Goal: Transaction & Acquisition: Register for event/course

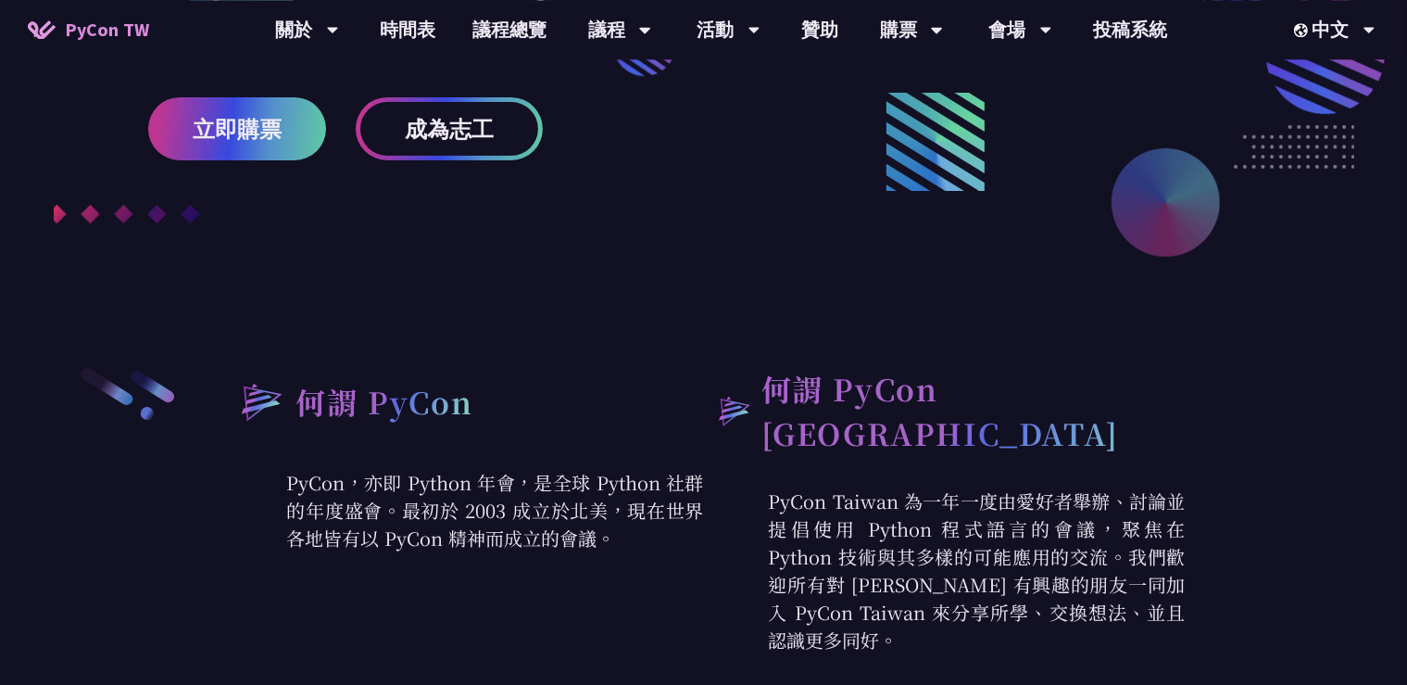
scroll to position [341, 0]
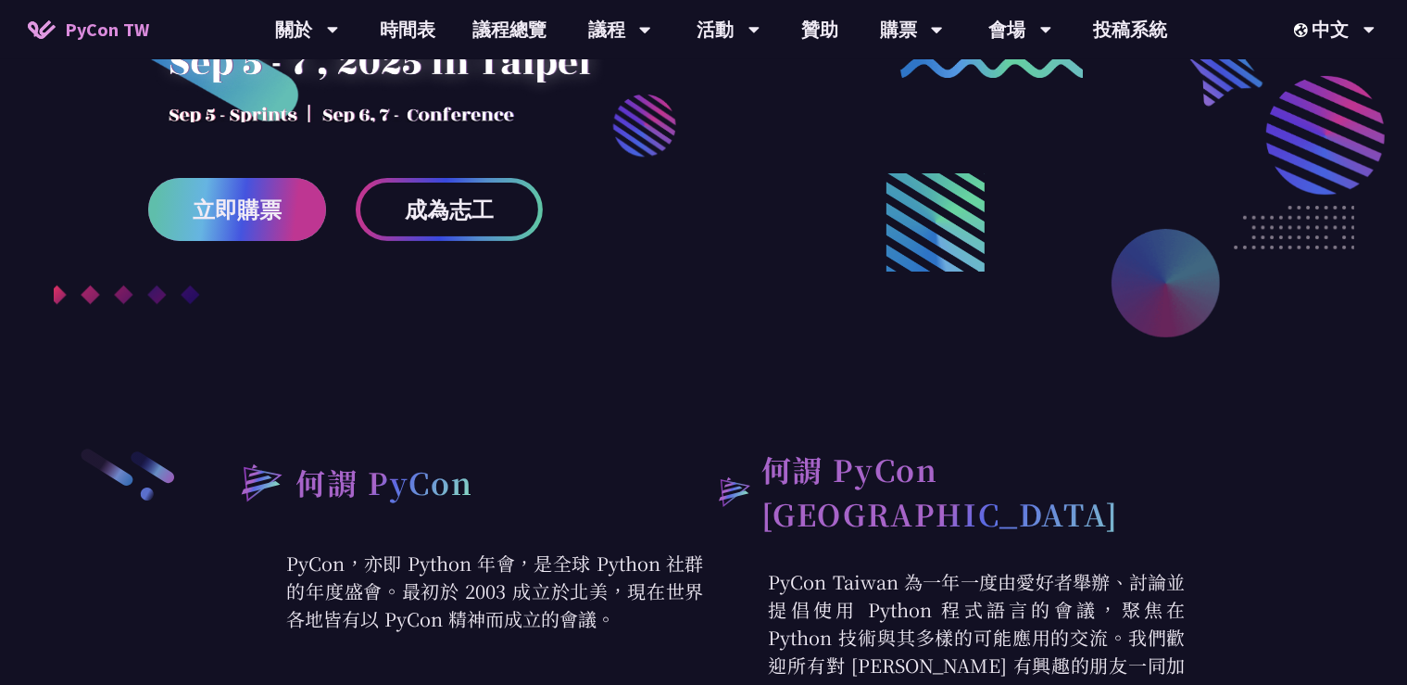
click at [224, 221] on span "立即購票" at bounding box center [237, 209] width 89 height 23
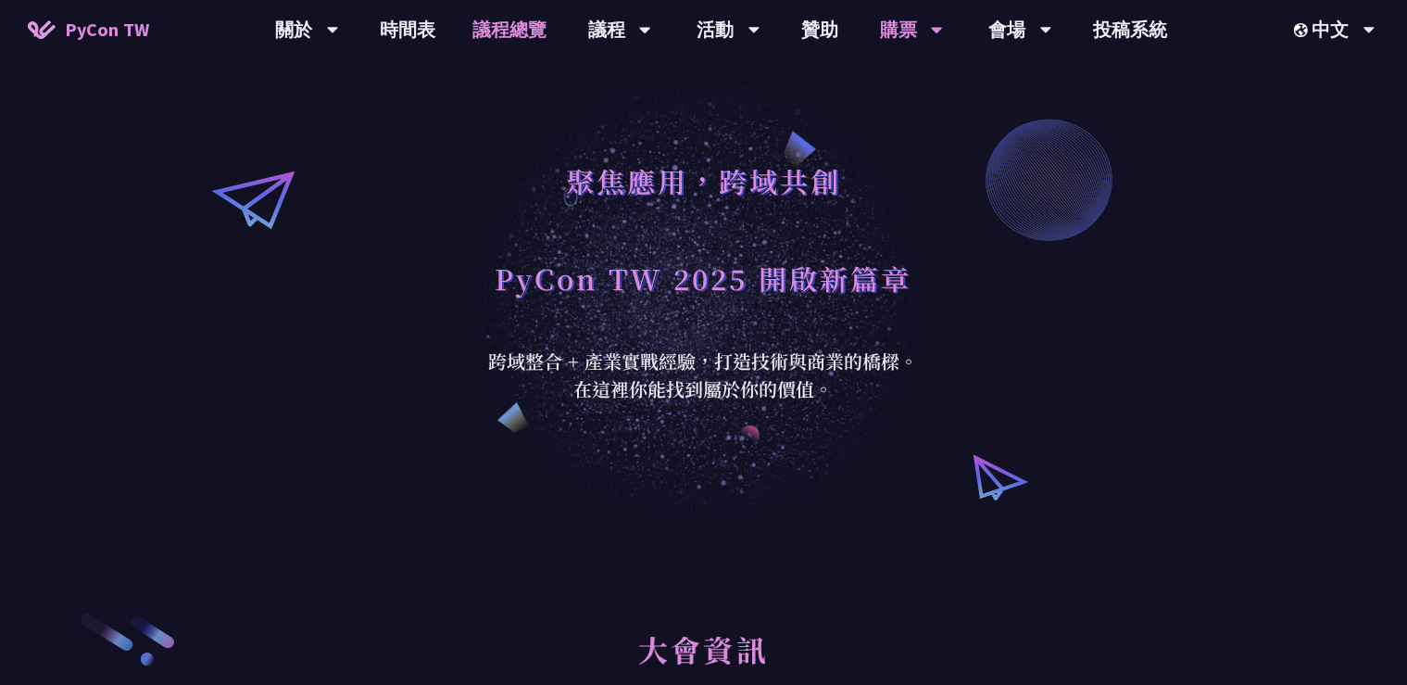
click at [516, 16] on link "議程總覽" at bounding box center [509, 29] width 111 height 59
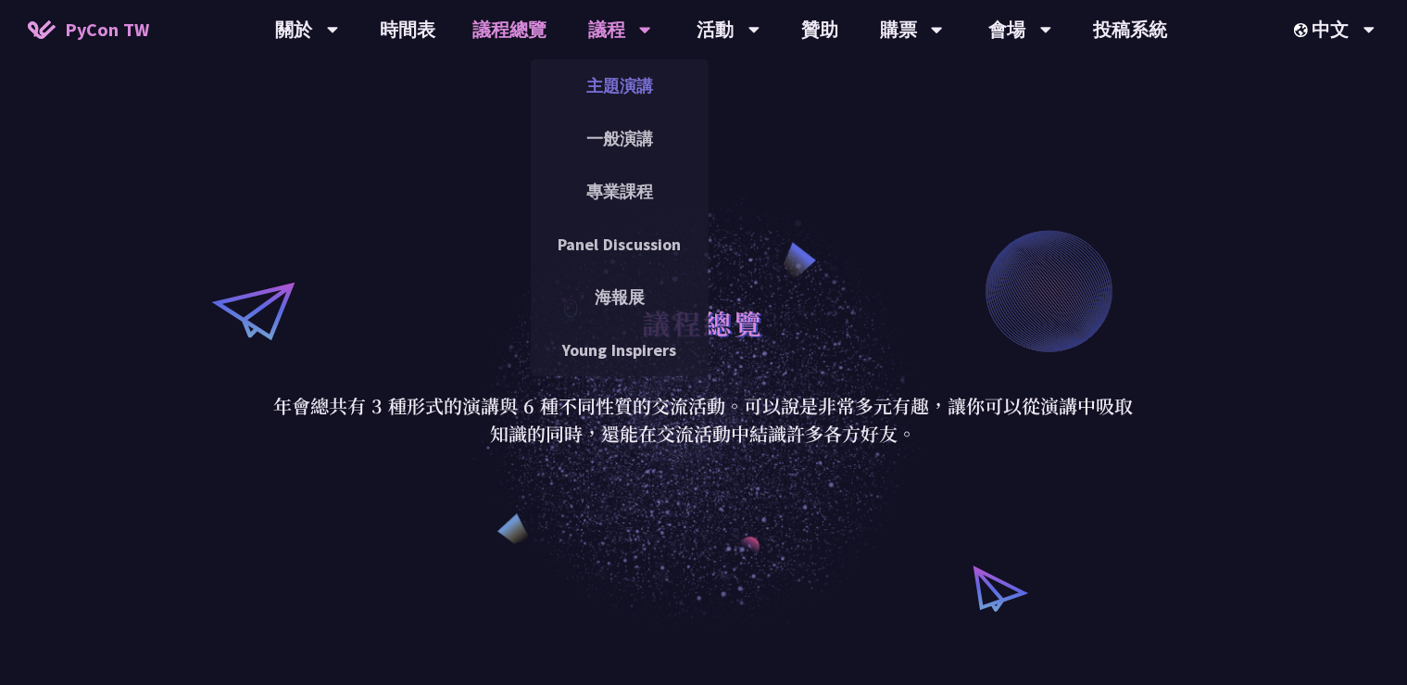
click at [647, 101] on link "主題演講" at bounding box center [620, 86] width 178 height 44
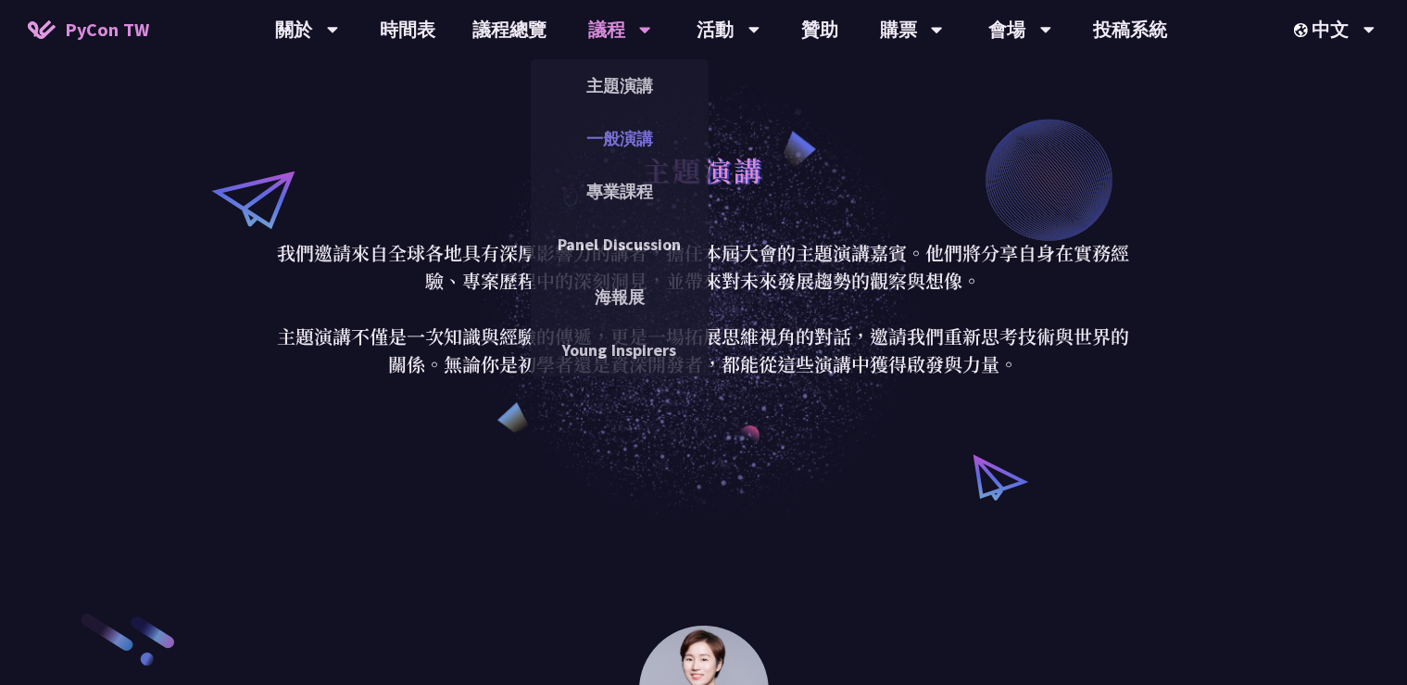
click at [593, 142] on link "一般演講" at bounding box center [620, 139] width 178 height 44
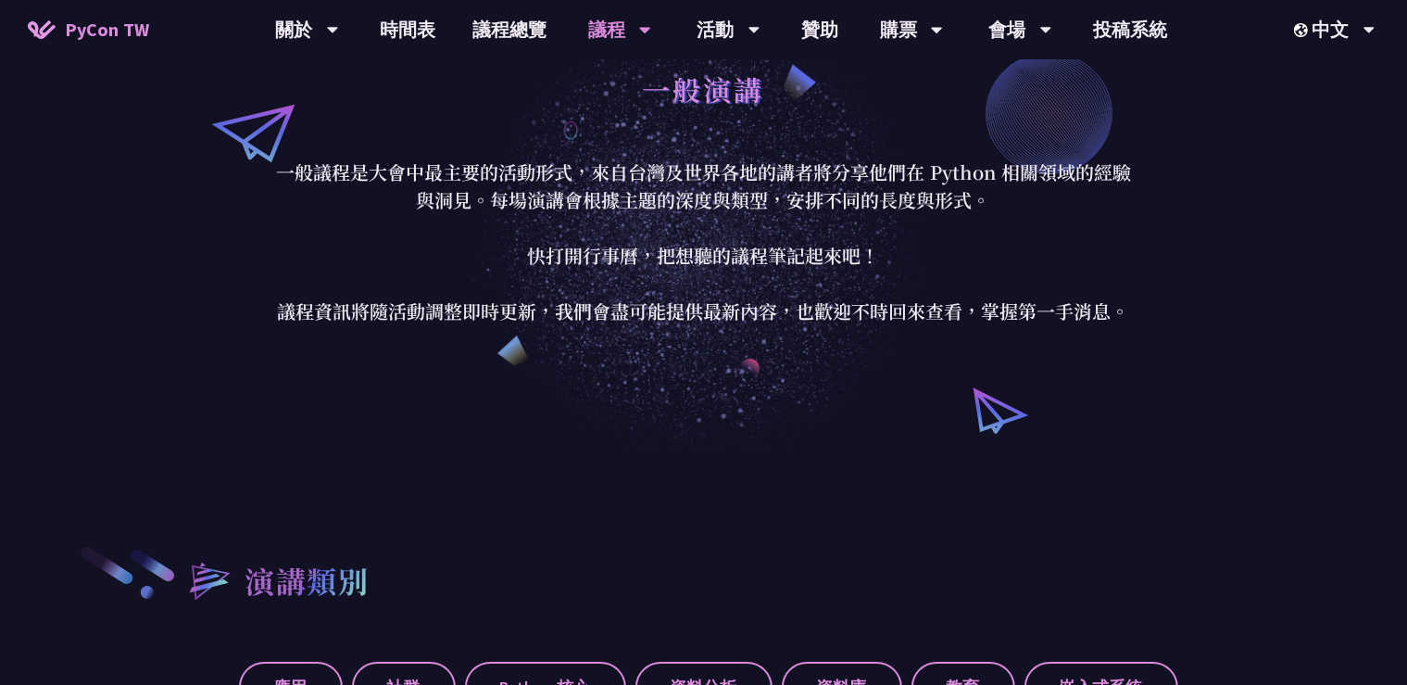
scroll to position [170, 0]
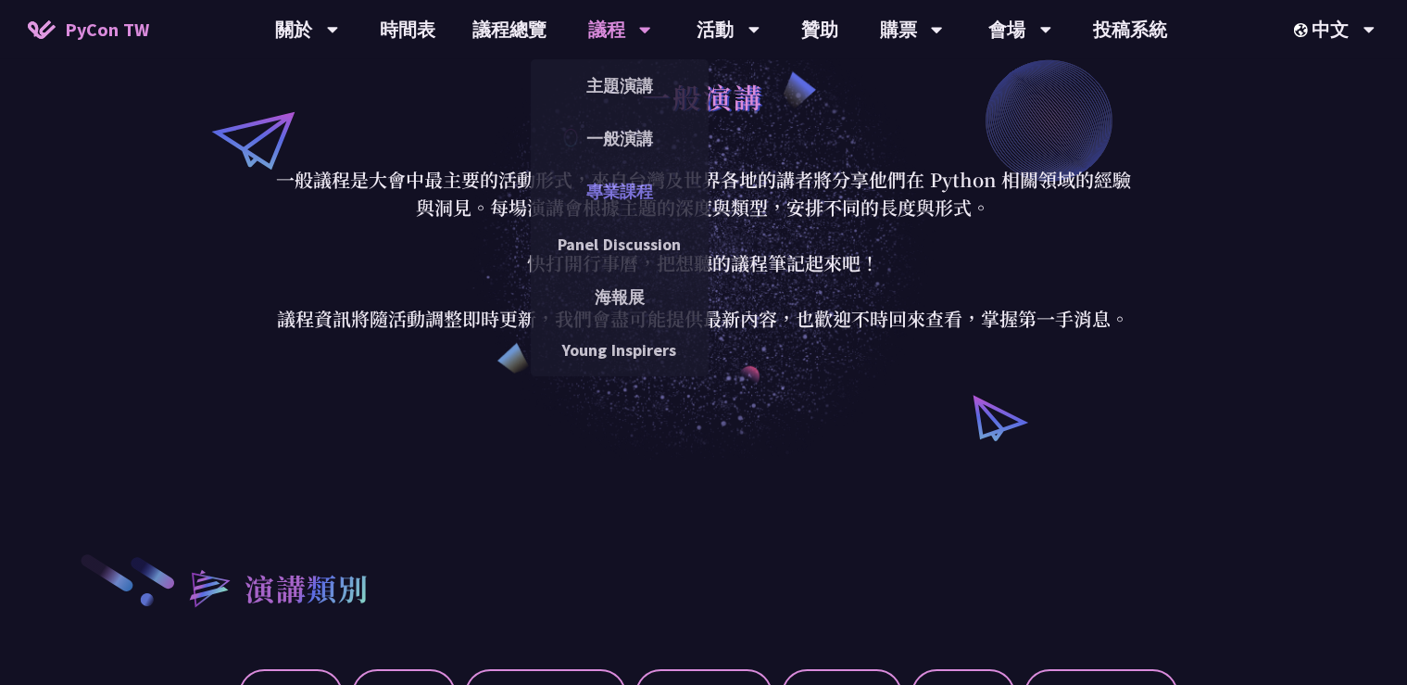
click at [627, 195] on link "專業課程" at bounding box center [620, 192] width 178 height 44
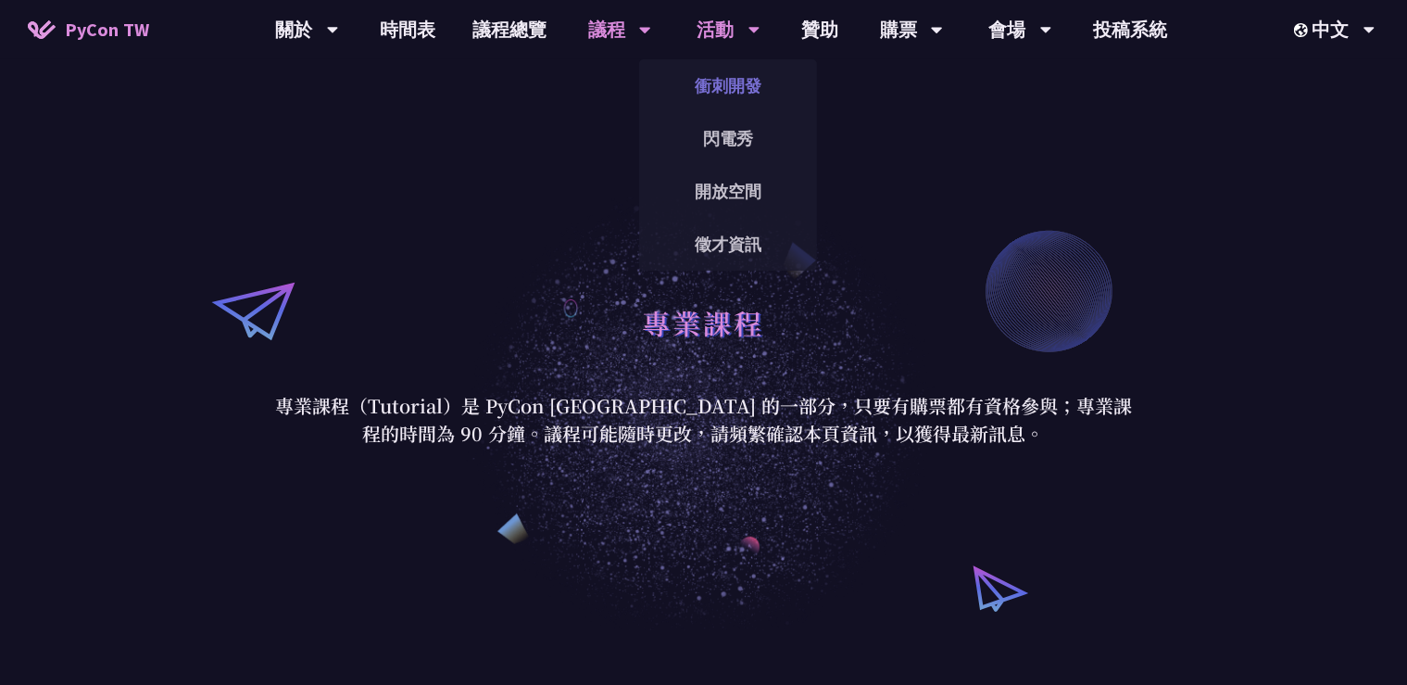
click at [737, 78] on link "衝刺開發" at bounding box center [728, 86] width 178 height 44
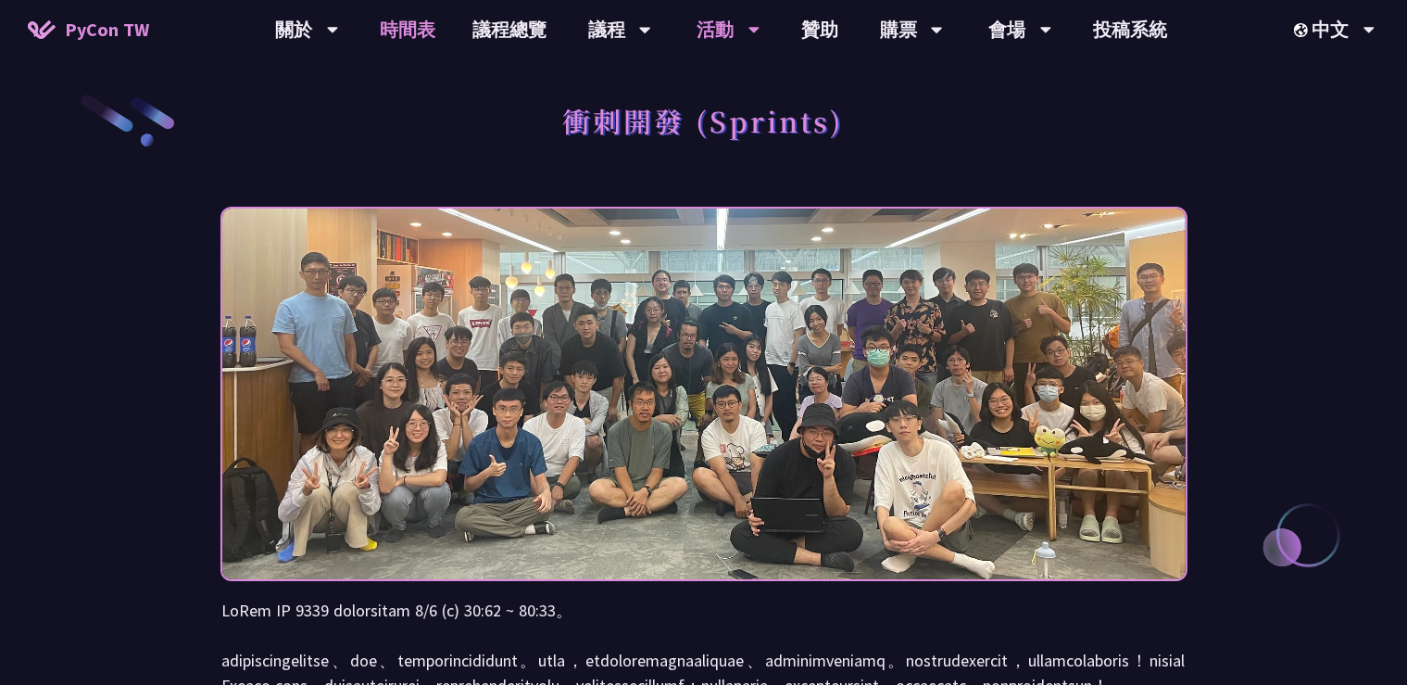
click at [391, 43] on link "時間表" at bounding box center [407, 29] width 93 height 59
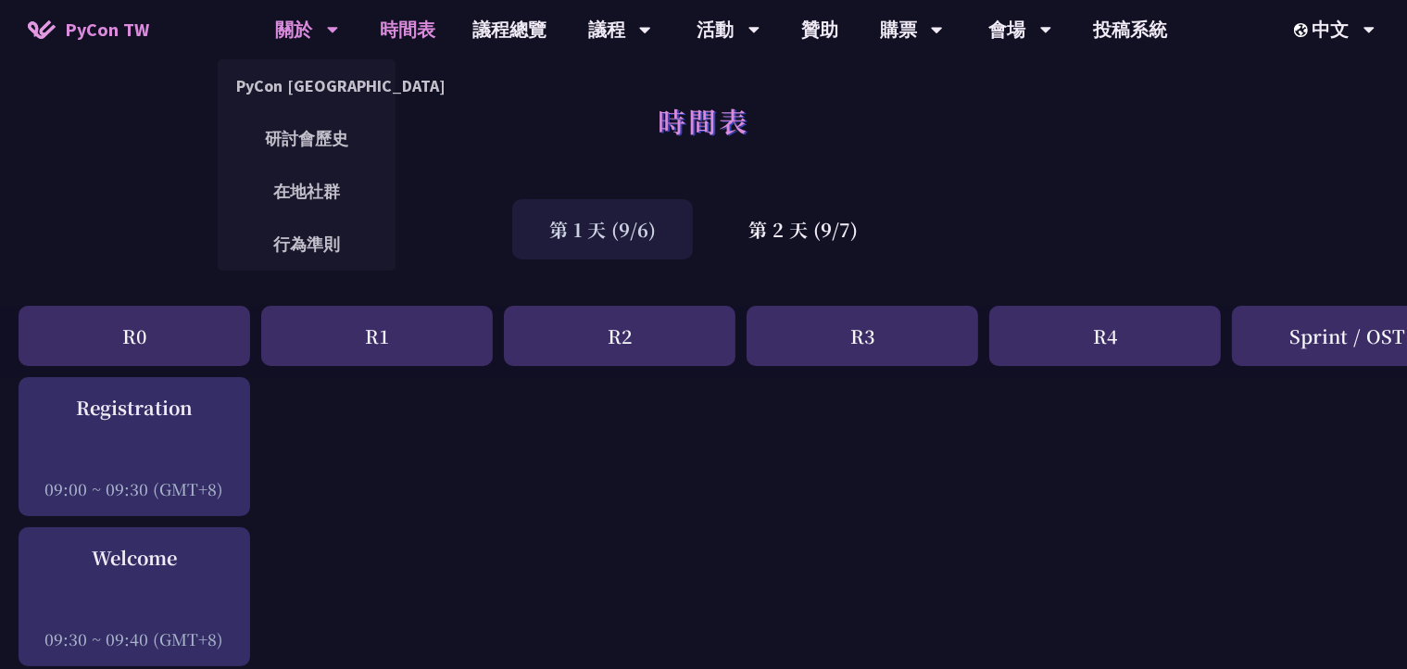
click at [333, 37] on icon at bounding box center [333, 29] width 12 height 19
click at [313, 83] on link "PyCon [GEOGRAPHIC_DATA]" at bounding box center [307, 86] width 178 height 44
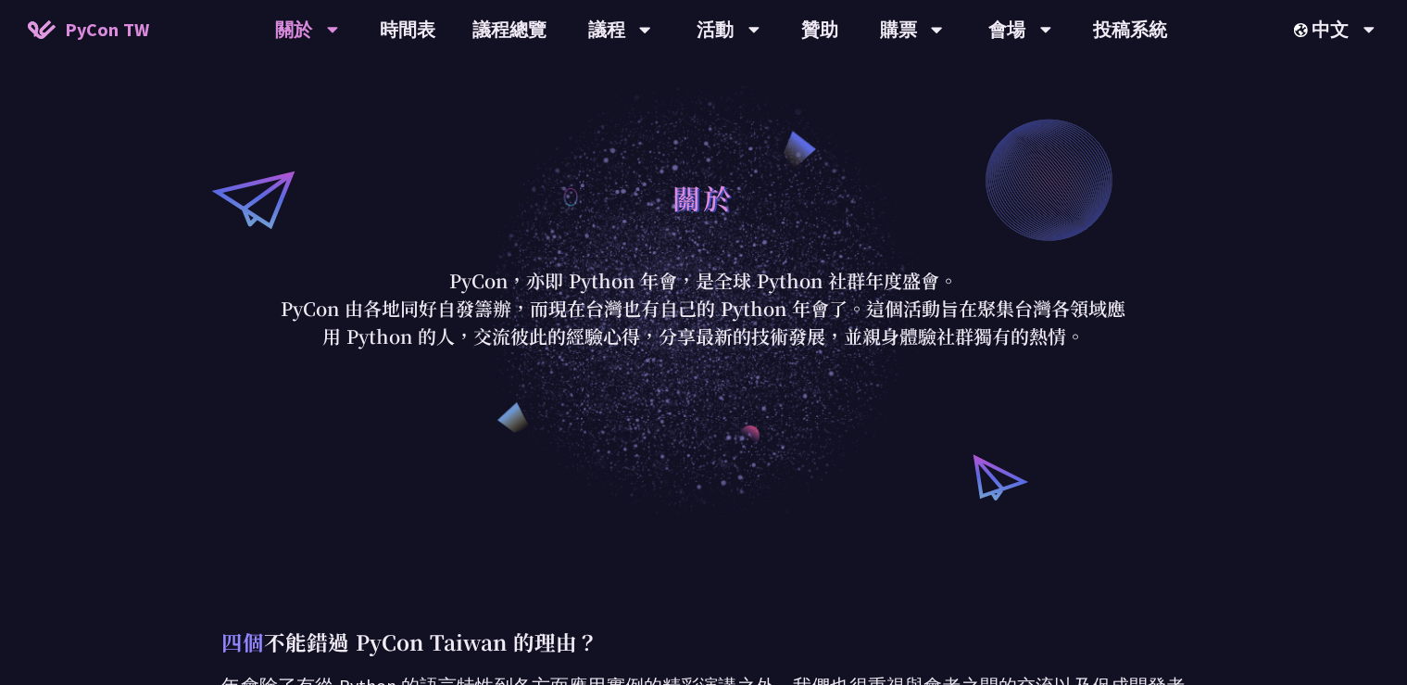
click at [89, 20] on span "PyCon TW" at bounding box center [107, 30] width 84 height 28
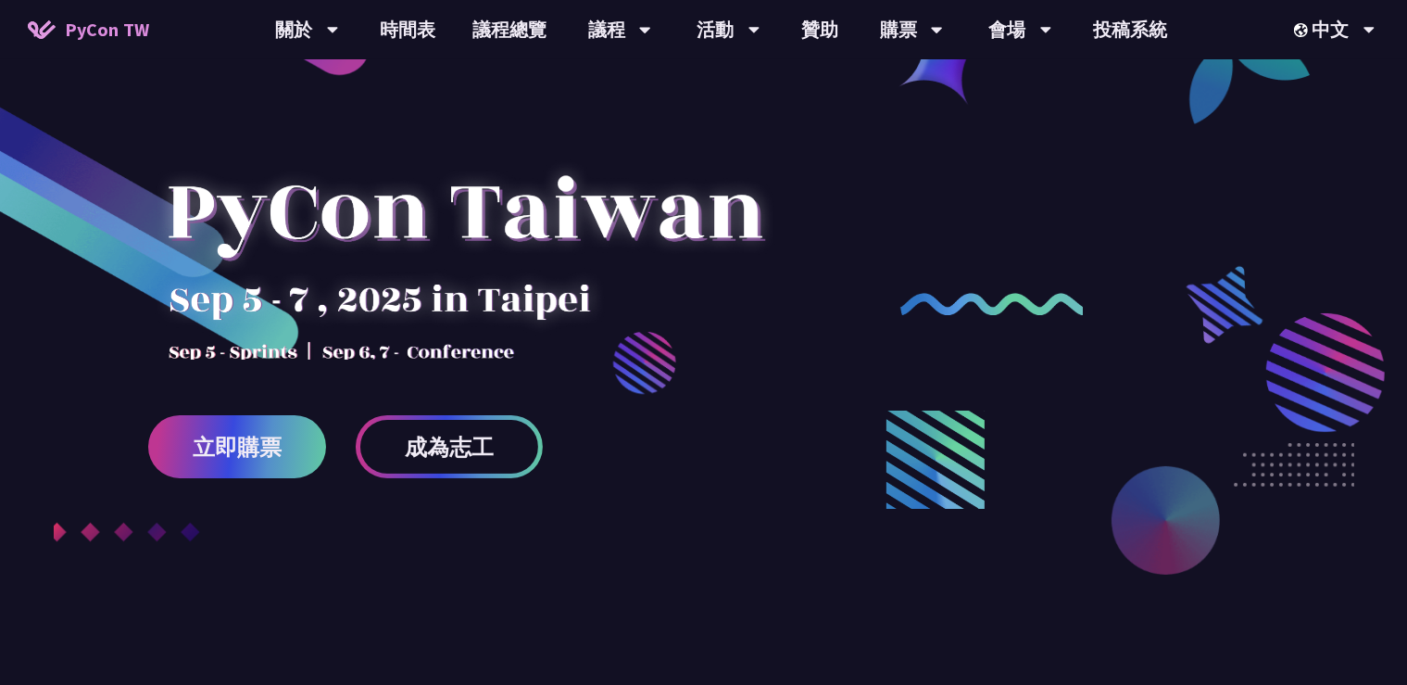
scroll to position [170, 0]
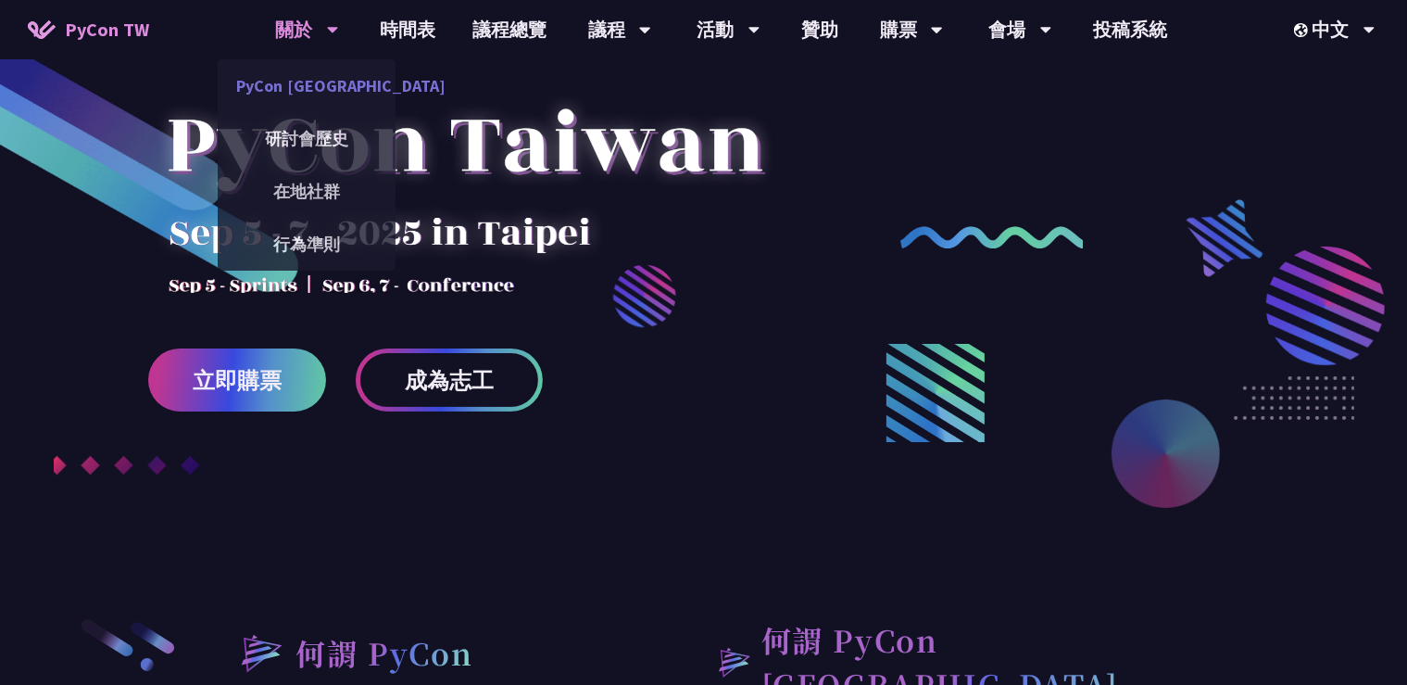
click at [317, 86] on link "PyCon [GEOGRAPHIC_DATA]" at bounding box center [307, 86] width 178 height 44
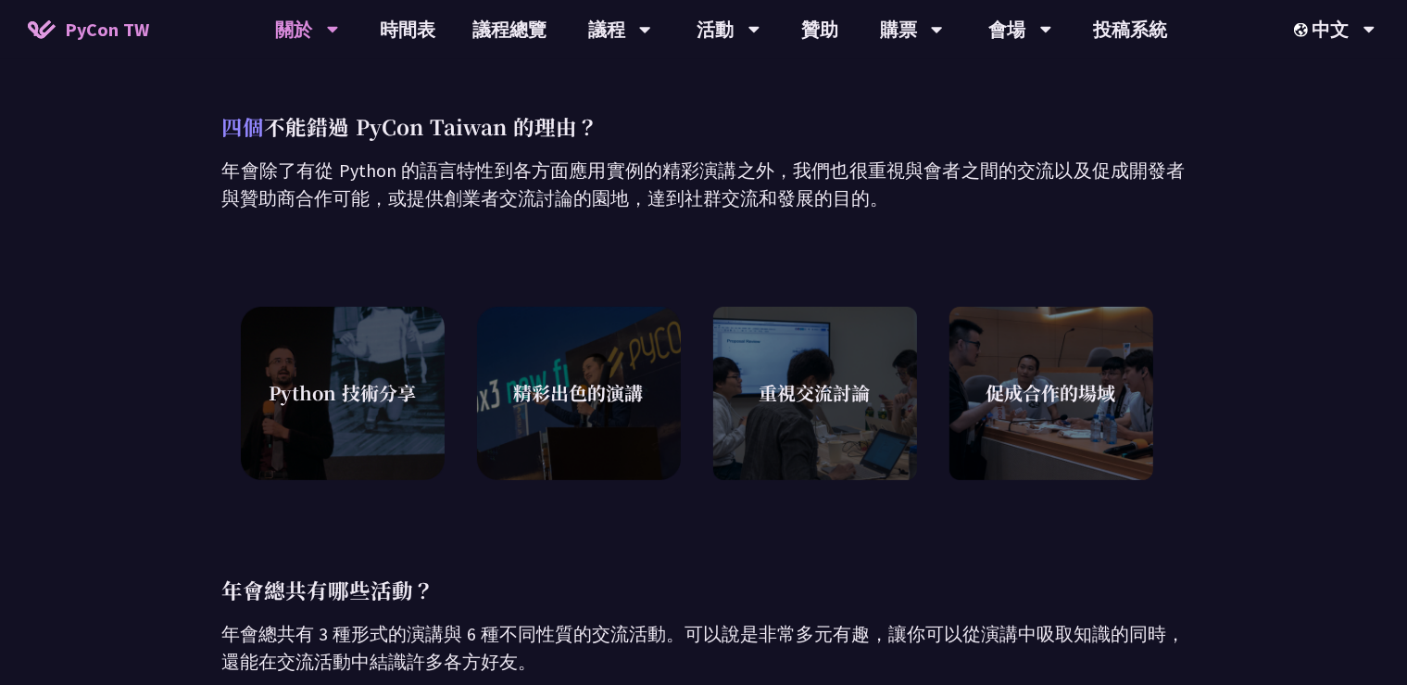
scroll to position [682, 0]
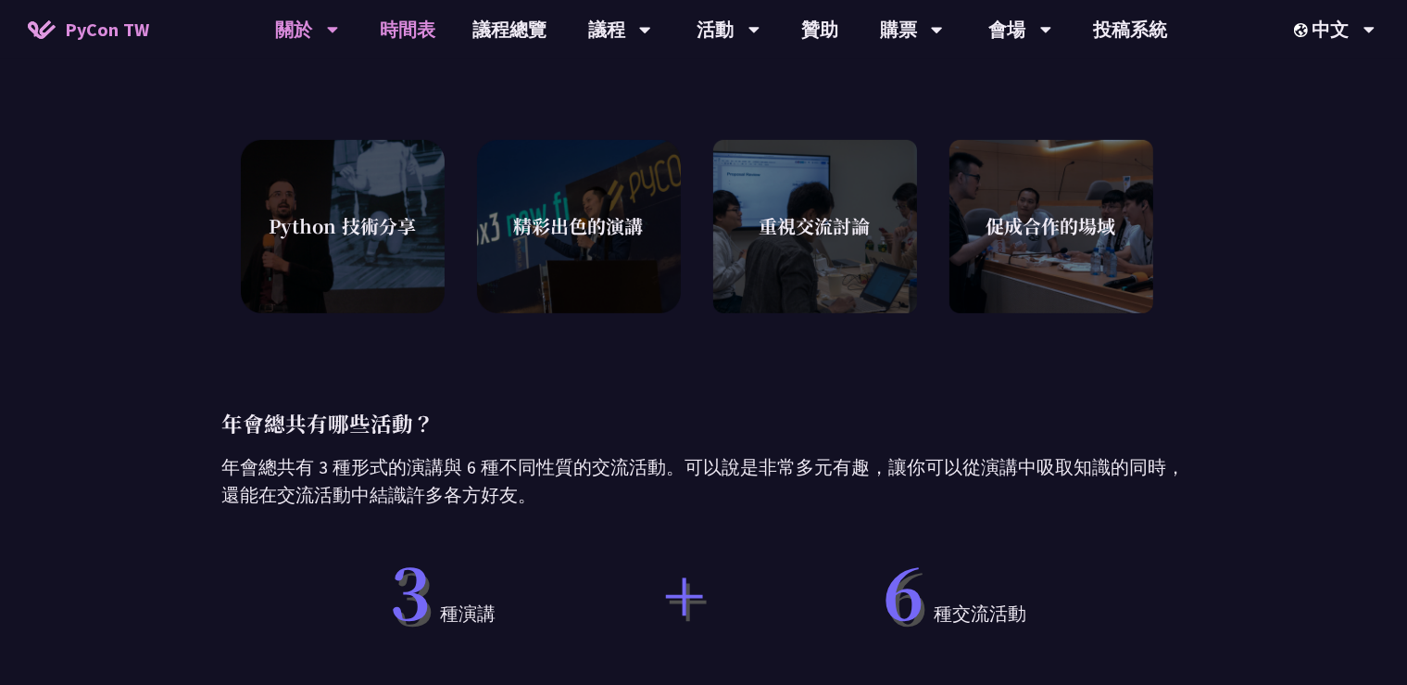
click at [403, 37] on link "時間表" at bounding box center [407, 29] width 93 height 59
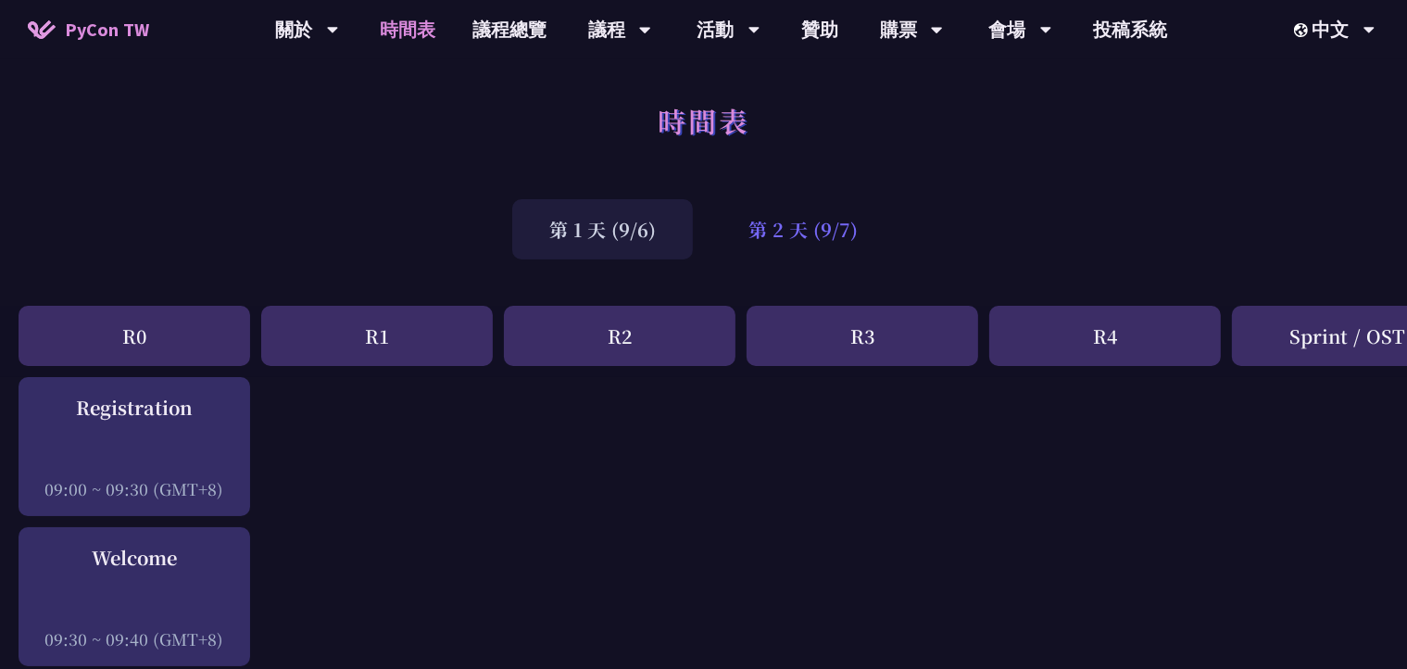
click at [802, 220] on div "第 2 天 (9/7)" at bounding box center [802, 229] width 183 height 60
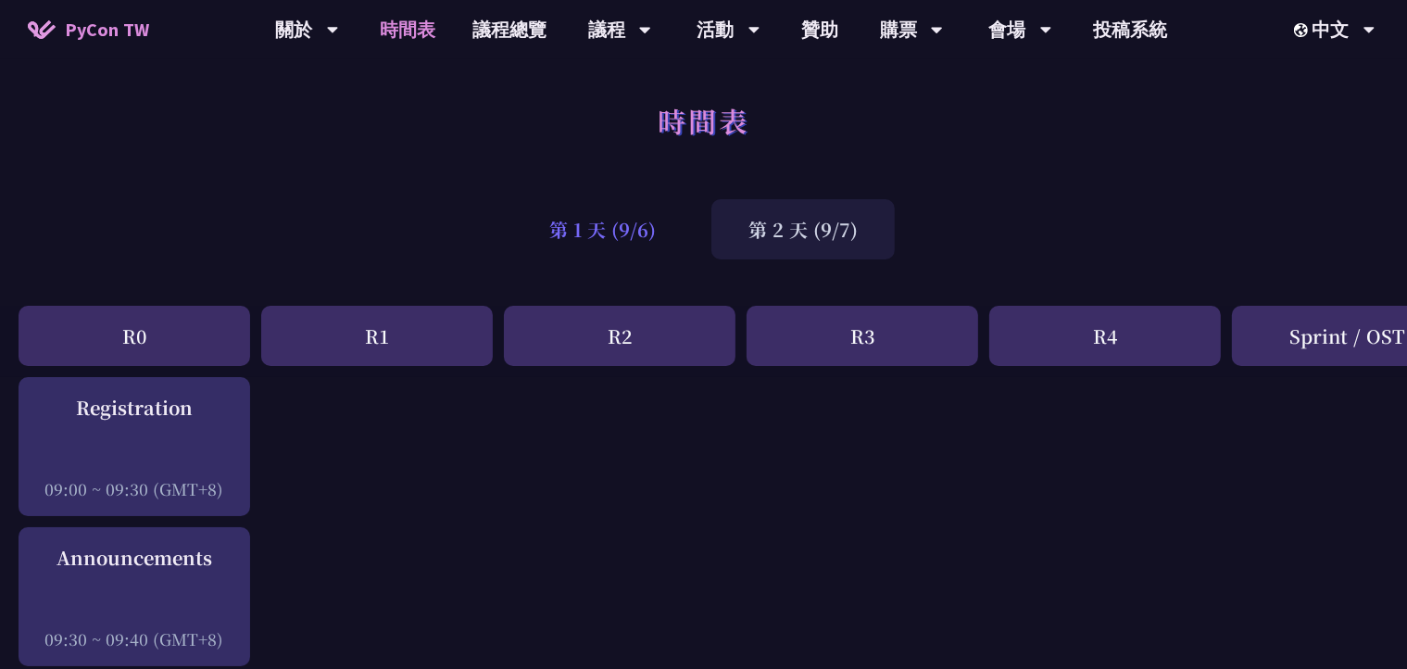
click at [660, 228] on div "第 1 天 (9/6)" at bounding box center [602, 229] width 181 height 60
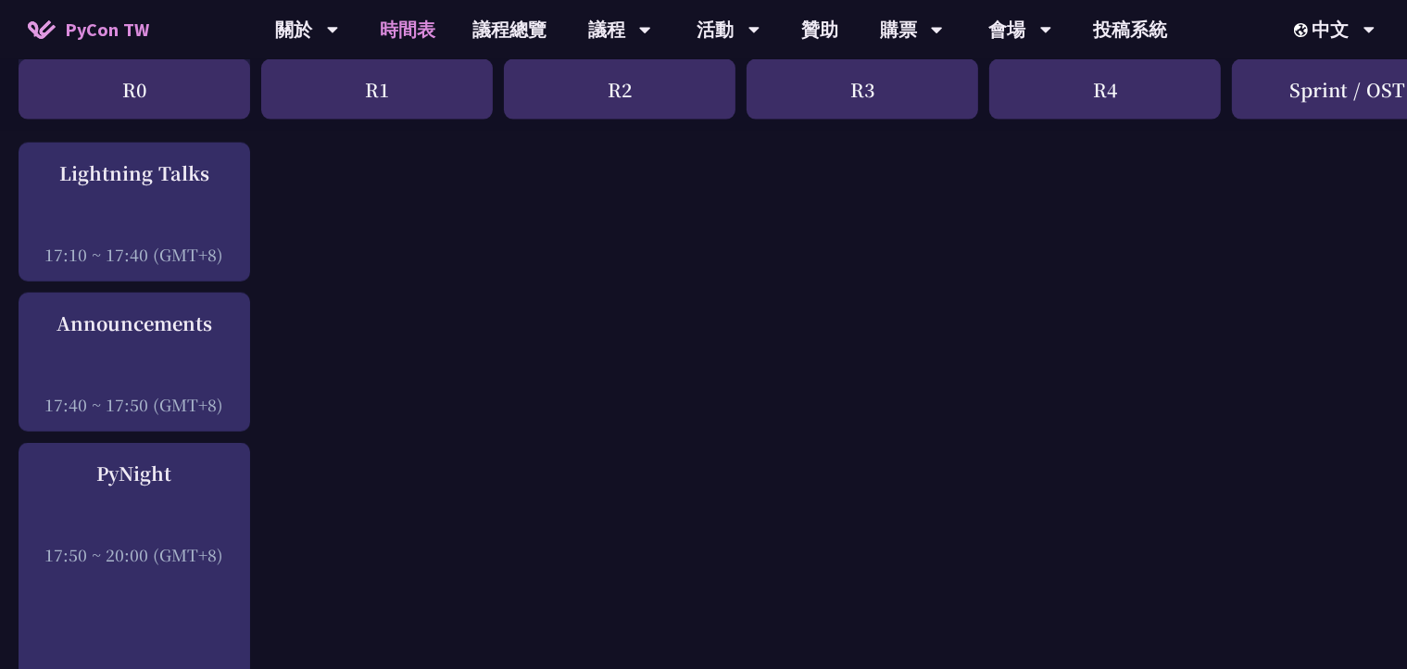
scroll to position [2898, 0]
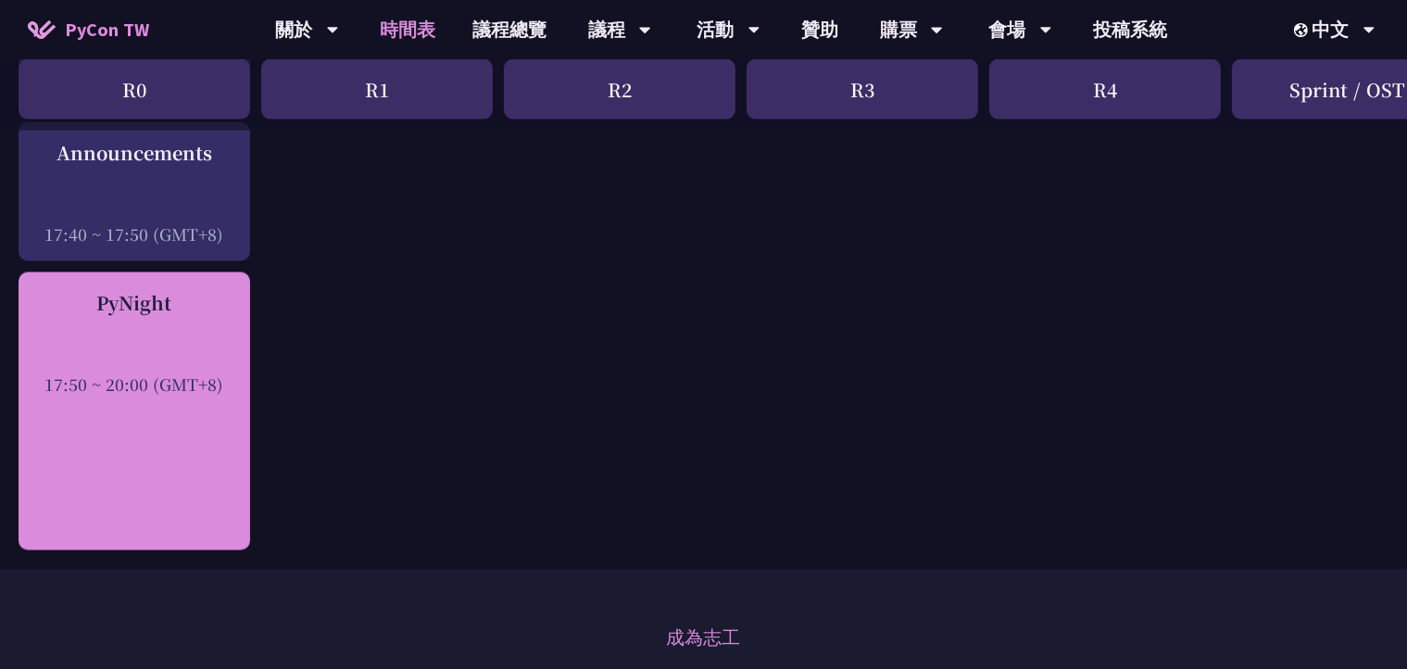
click at [148, 362] on div at bounding box center [134, 359] width 213 height 28
click at [181, 396] on div "17:50 ~ 20:00 (GMT+8)" at bounding box center [134, 383] width 213 height 23
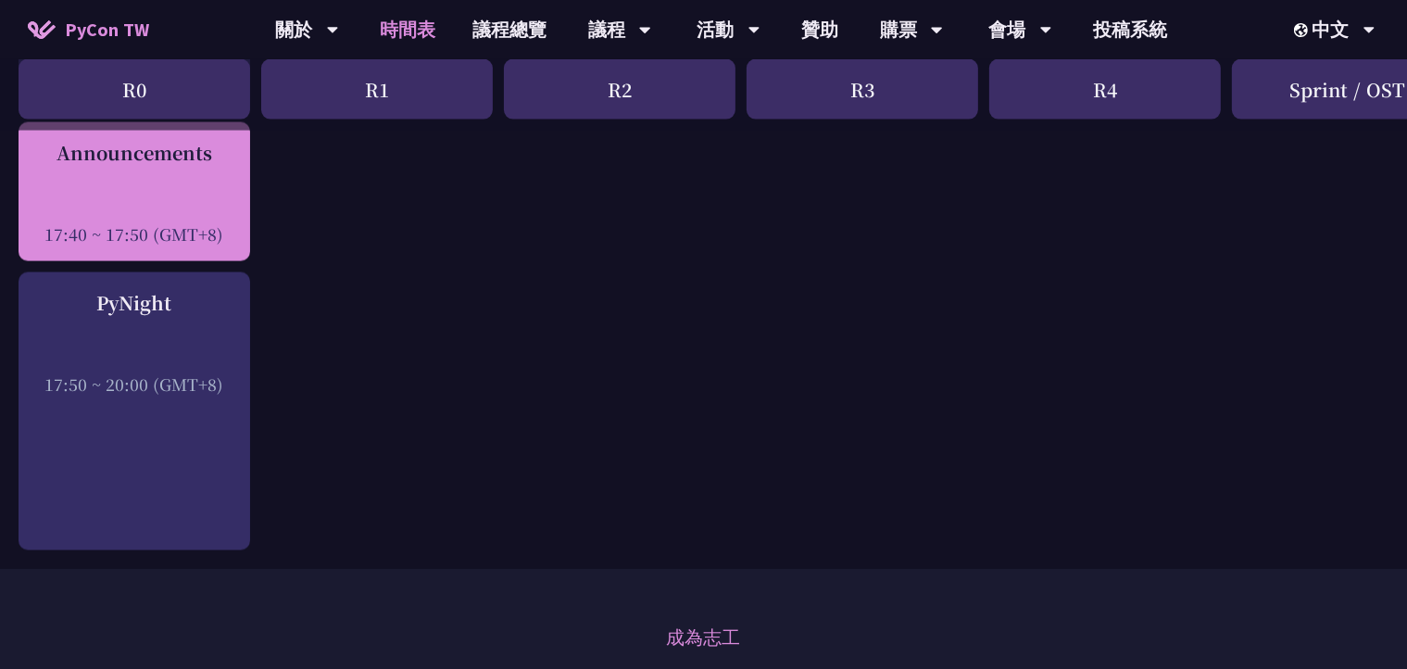
click at [119, 229] on div "17:40 ~ 17:50 (GMT+8)" at bounding box center [134, 233] width 213 height 23
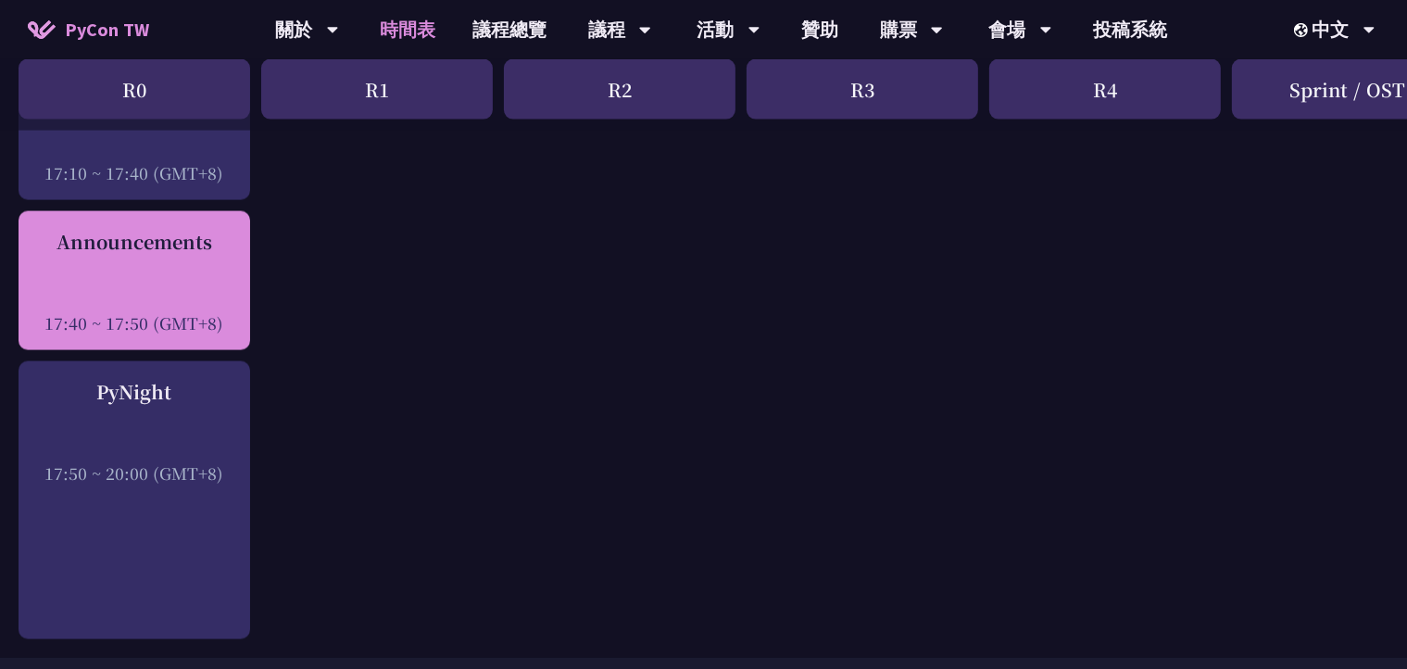
scroll to position [2727, 0]
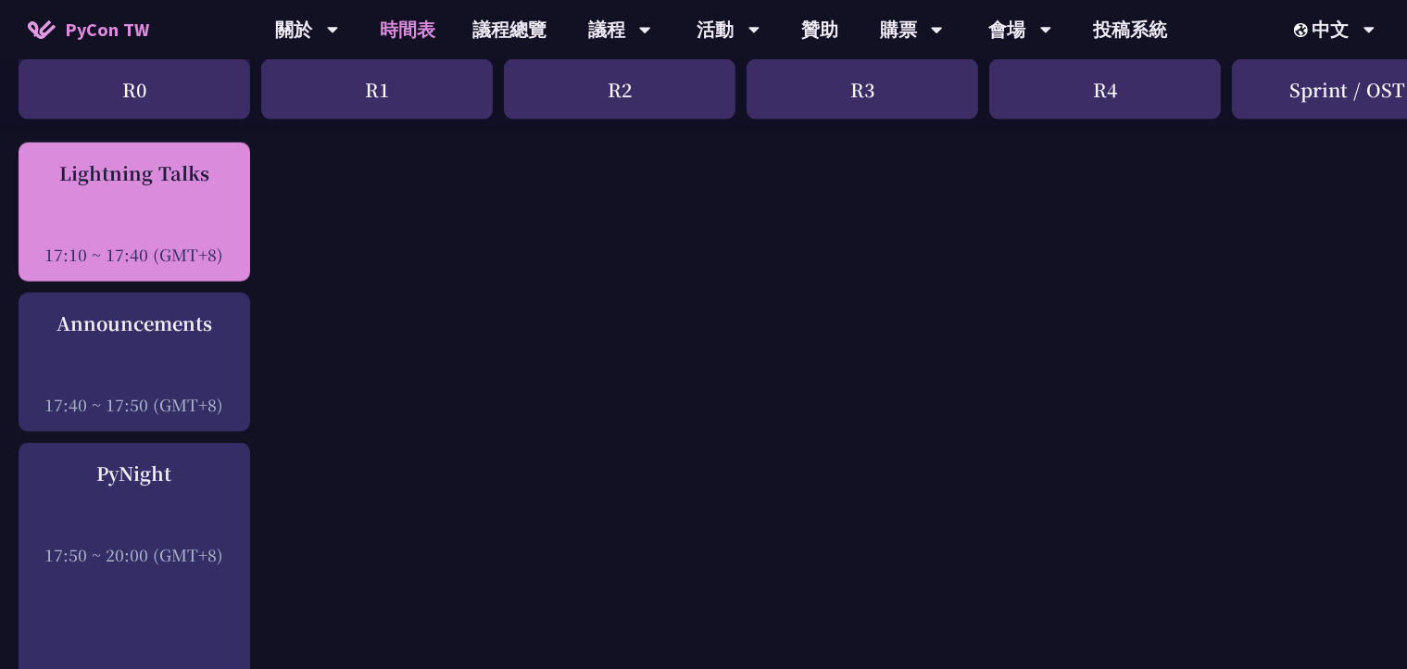
click at [185, 250] on div "17:10 ~ 17:40 (GMT+8)" at bounding box center [134, 254] width 213 height 23
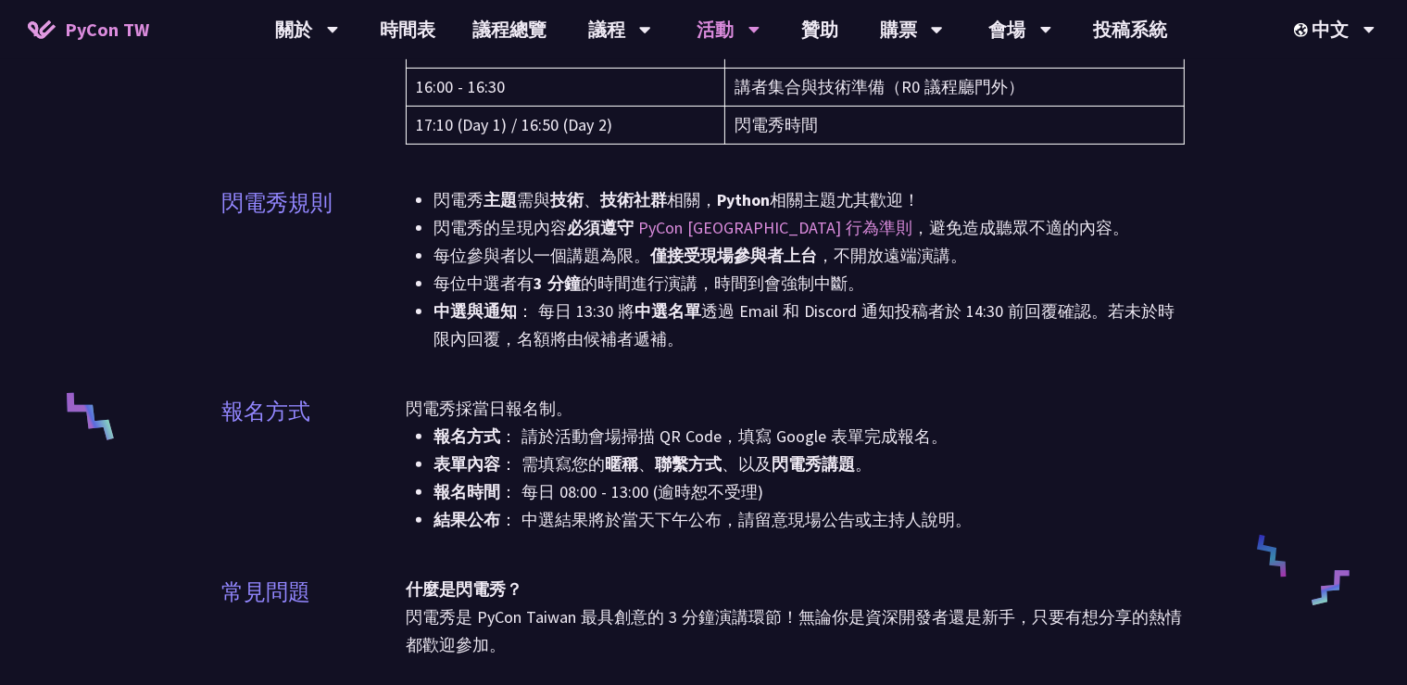
scroll to position [511, 0]
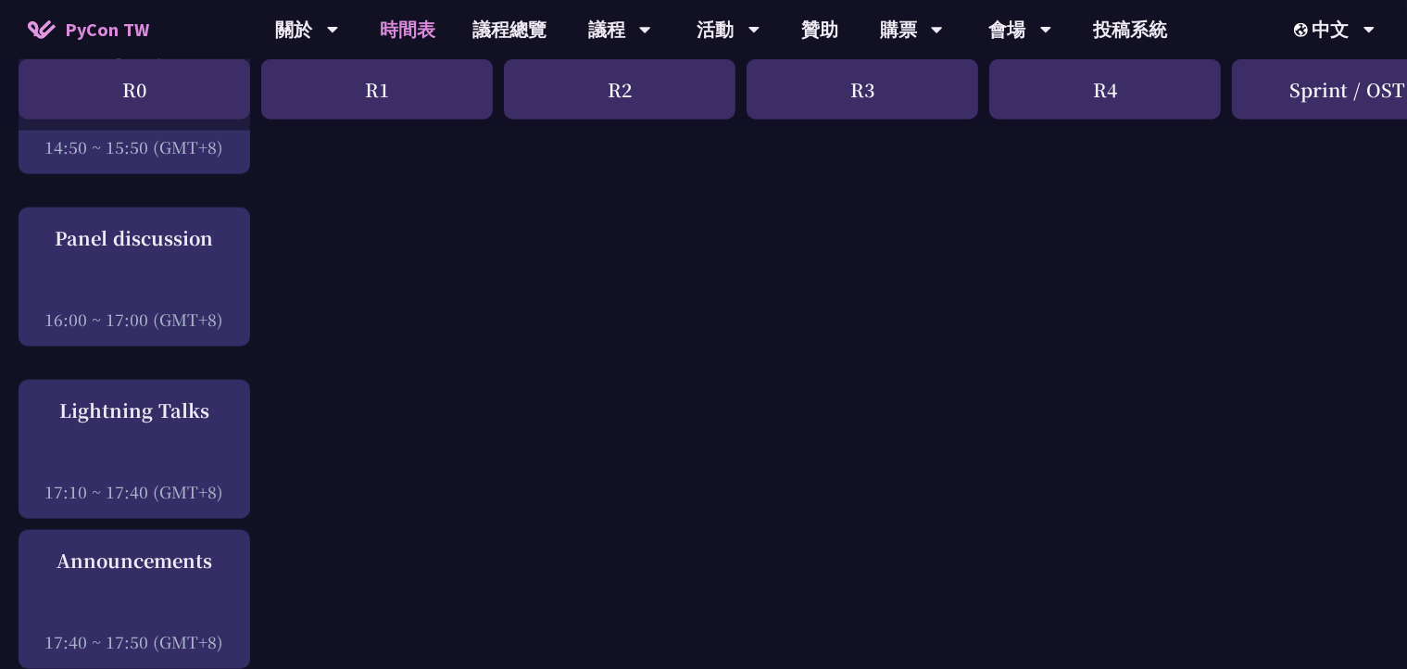
scroll to position [2216, 0]
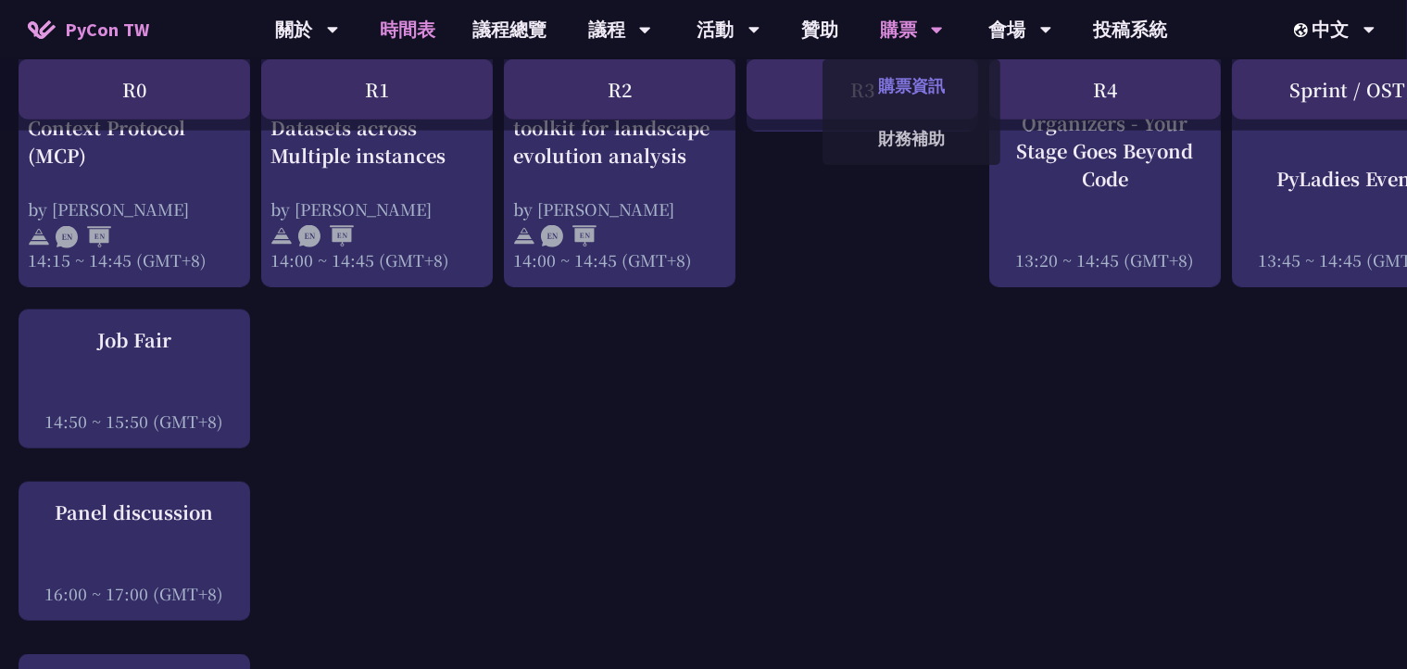
click at [903, 80] on link "購票資訊" at bounding box center [912, 86] width 178 height 44
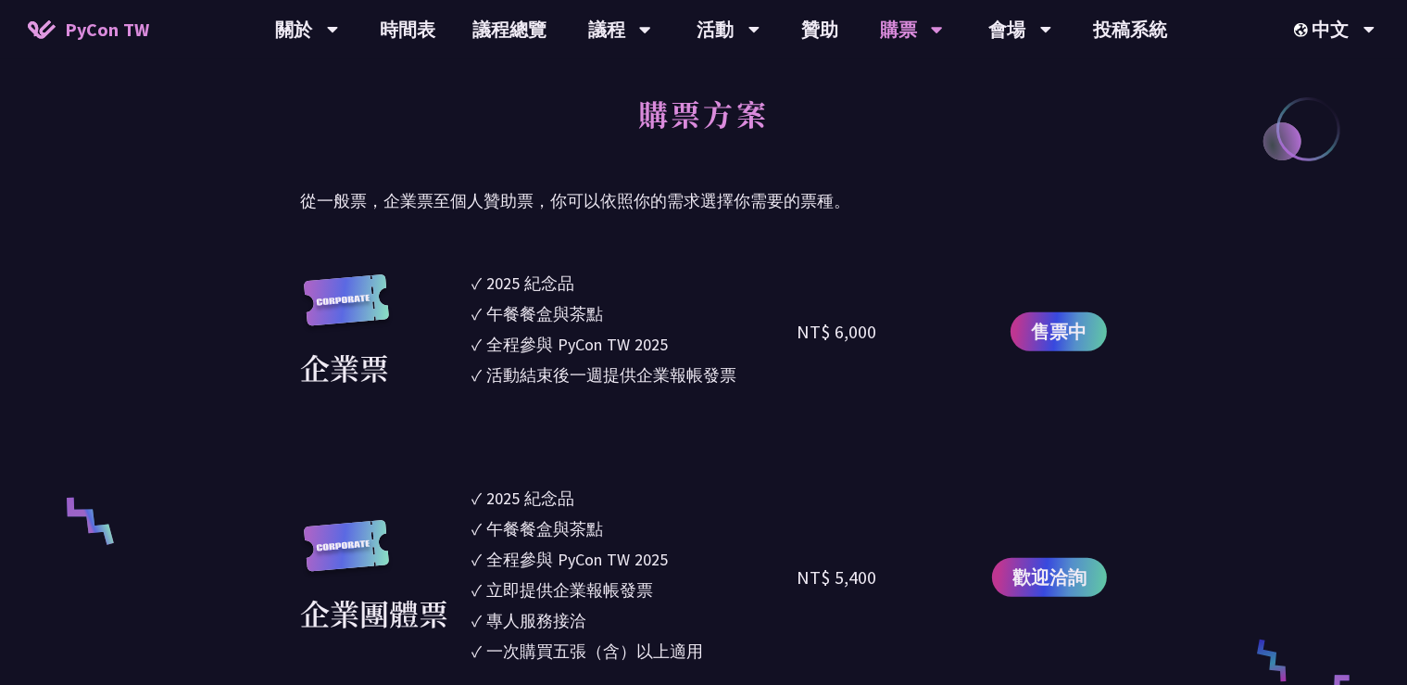
scroll to position [852, 0]
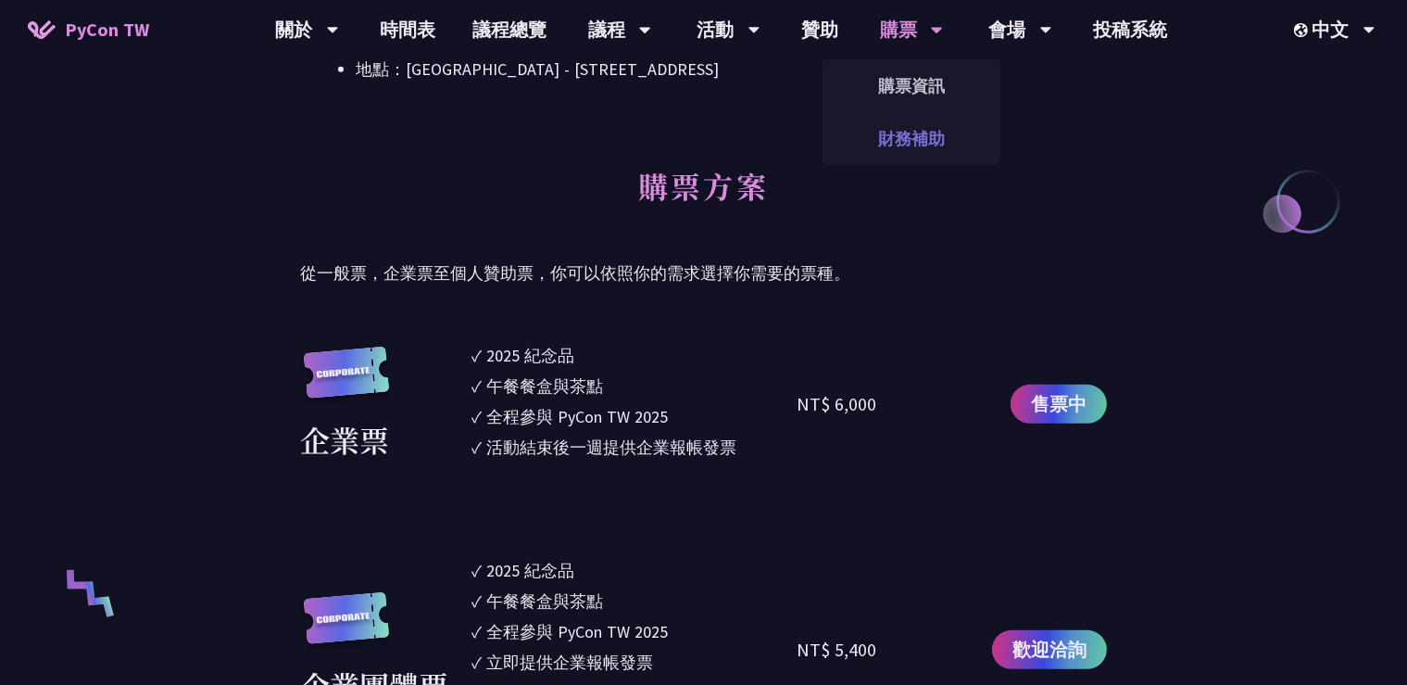
click at [906, 151] on link "財務補助" at bounding box center [912, 139] width 178 height 44
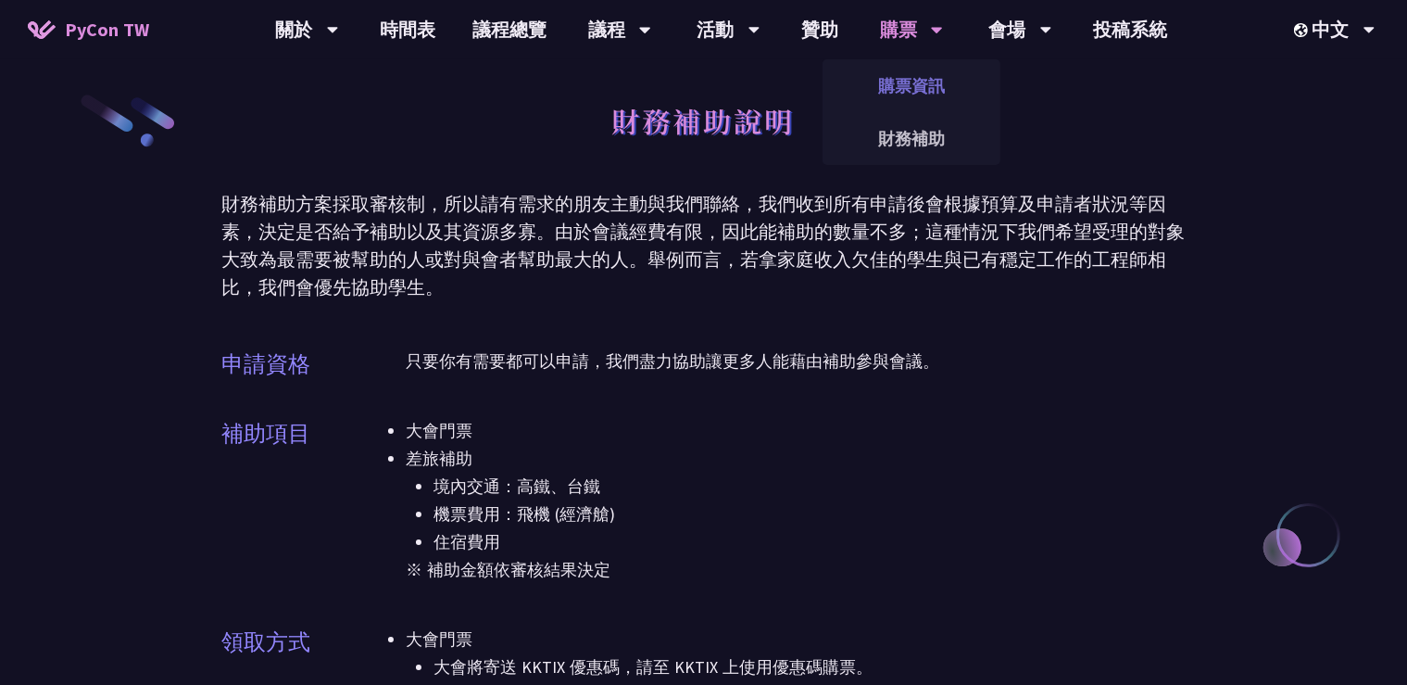
click at [910, 79] on link "購票資訊" at bounding box center [912, 86] width 178 height 44
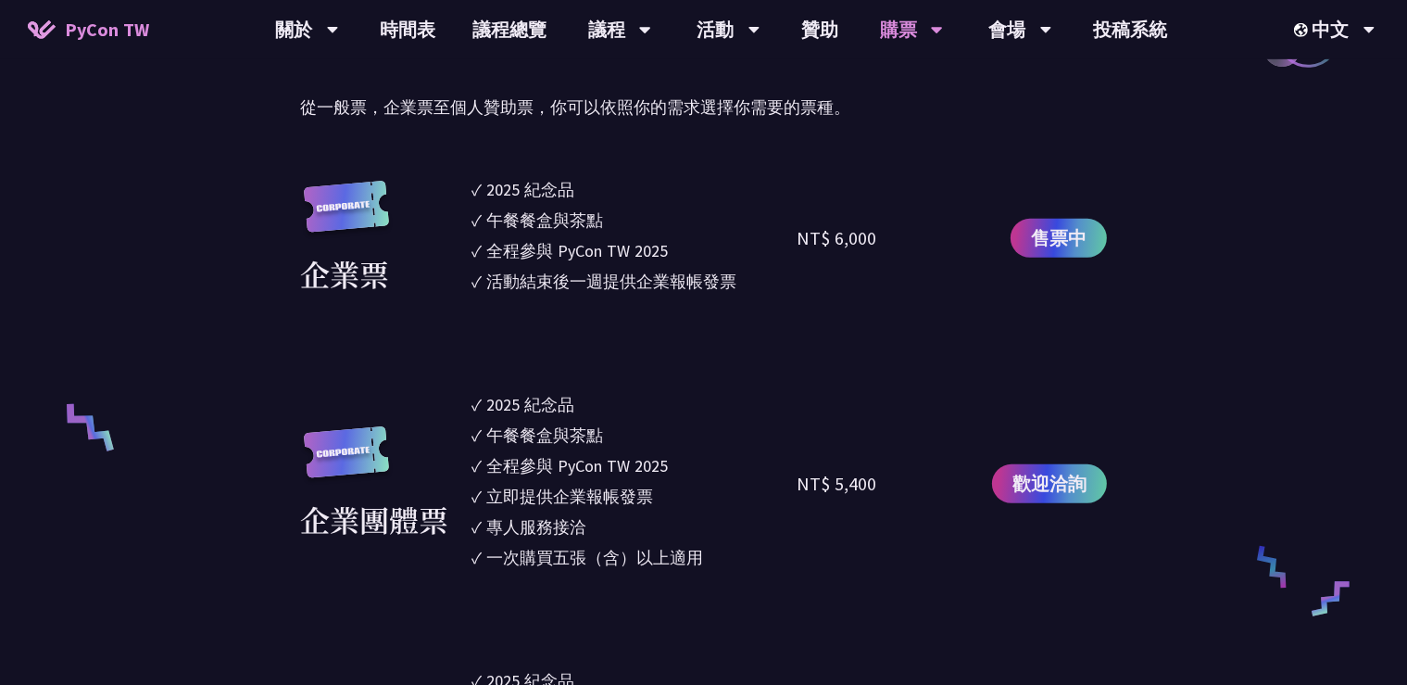
scroll to position [1023, 0]
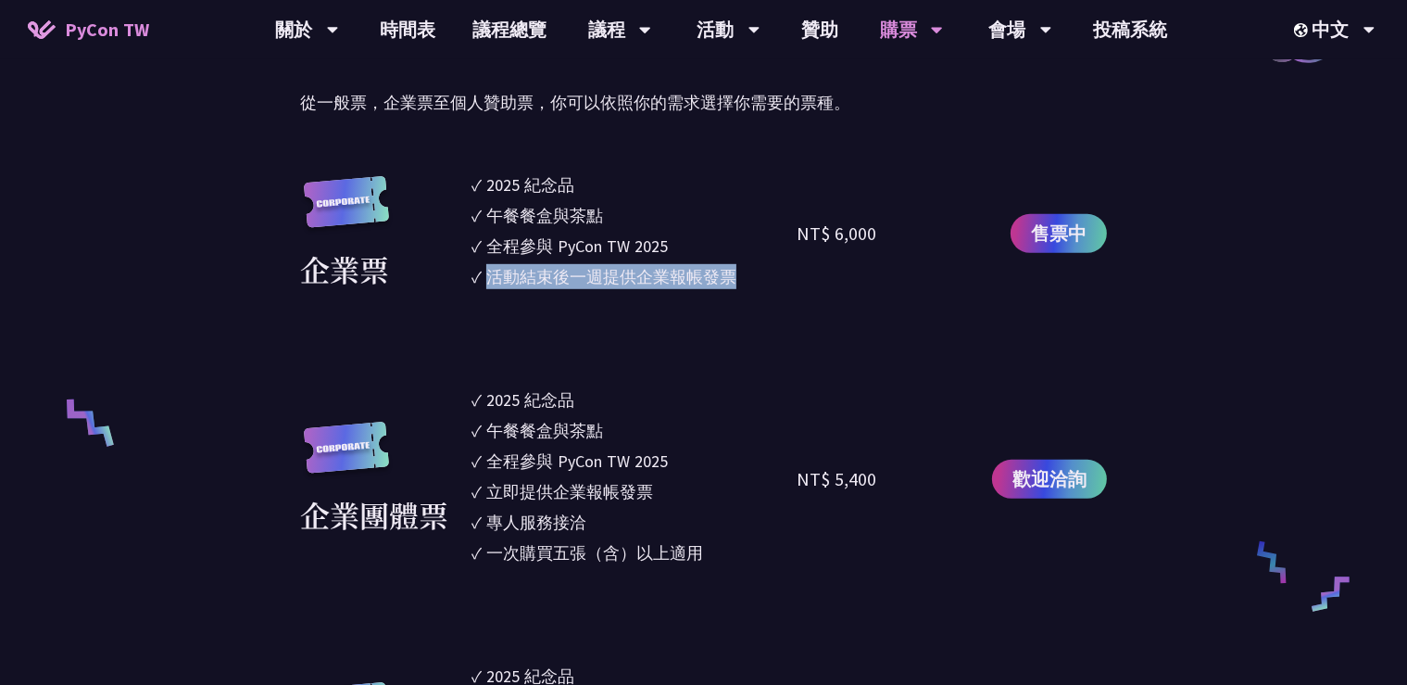
drag, startPoint x: 491, startPoint y: 283, endPoint x: 751, endPoint y: 283, distance: 260.3
click at [751, 283] on li "✓ 活動結束後一週提供企業報帳發票" at bounding box center [634, 276] width 325 height 25
click at [838, 269] on div "NT$ 6,000" at bounding box center [878, 233] width 162 height 122
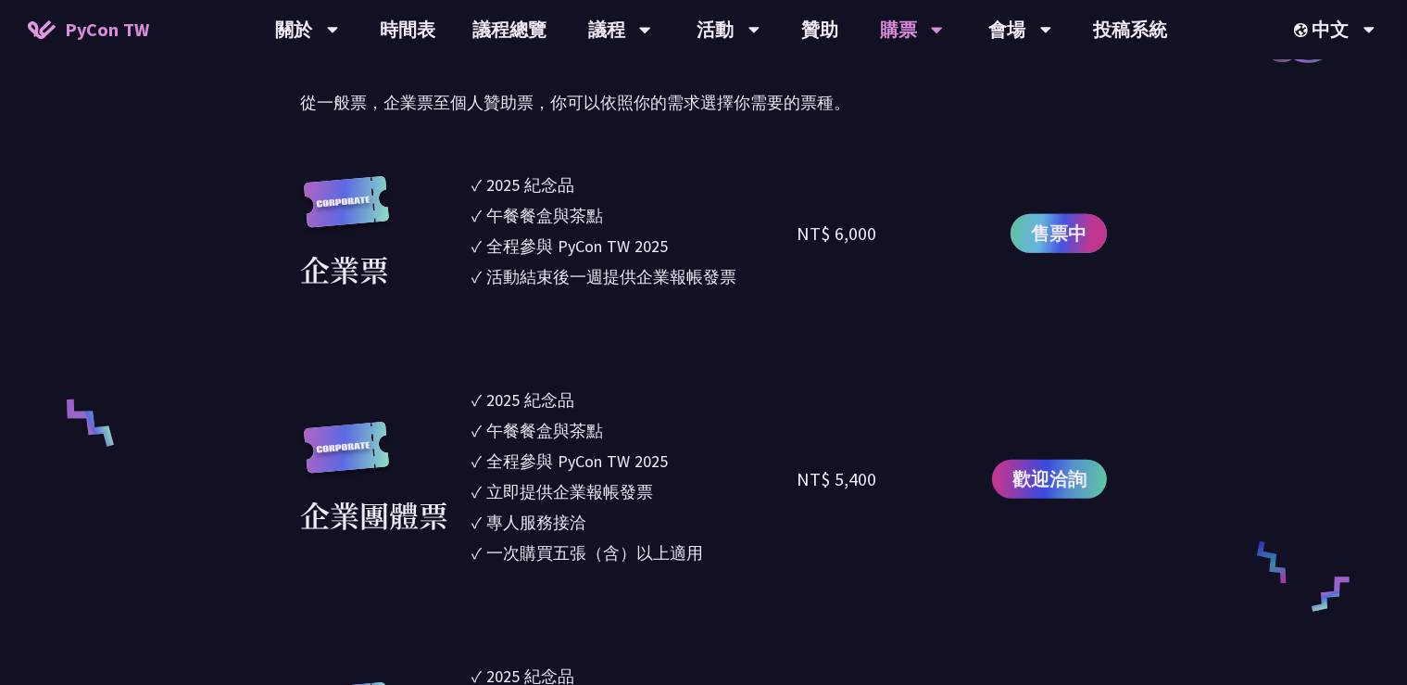
click at [1025, 239] on link "售票中" at bounding box center [1059, 233] width 96 height 39
click at [1046, 253] on link "售票中" at bounding box center [1059, 233] width 96 height 39
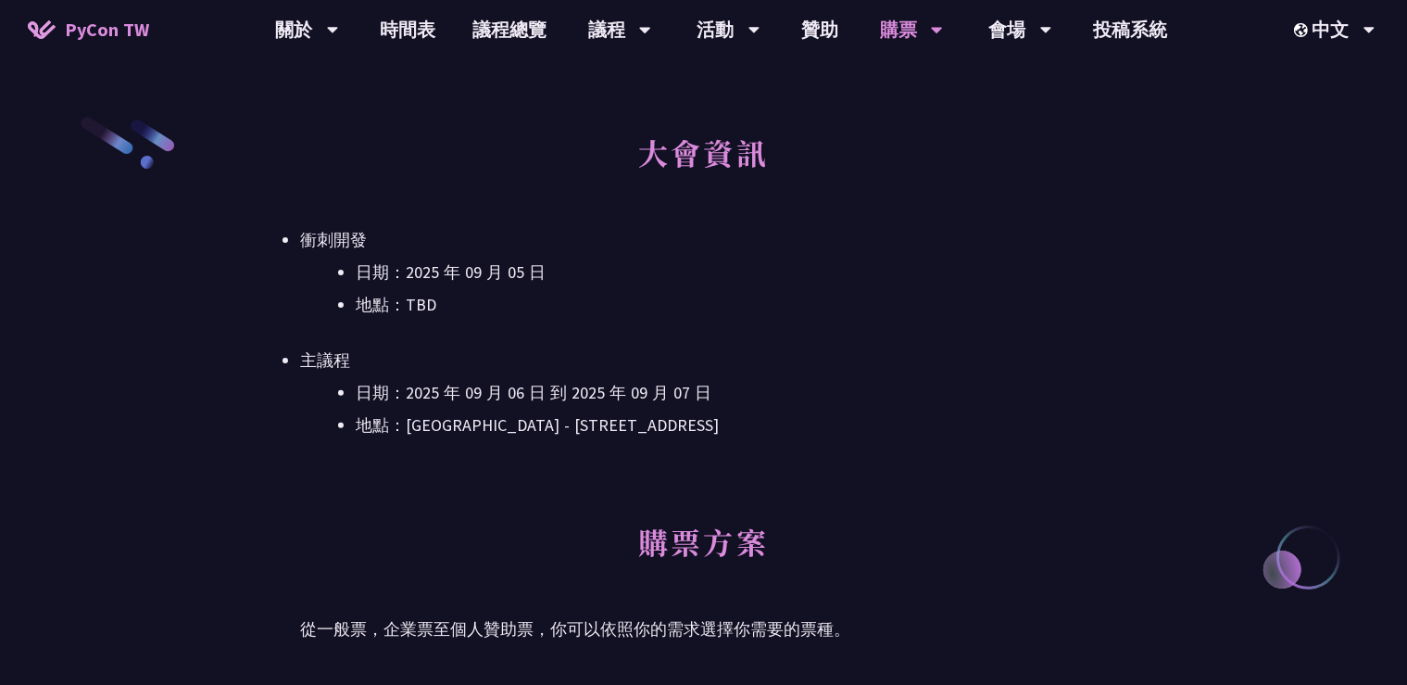
scroll to position [511, 0]
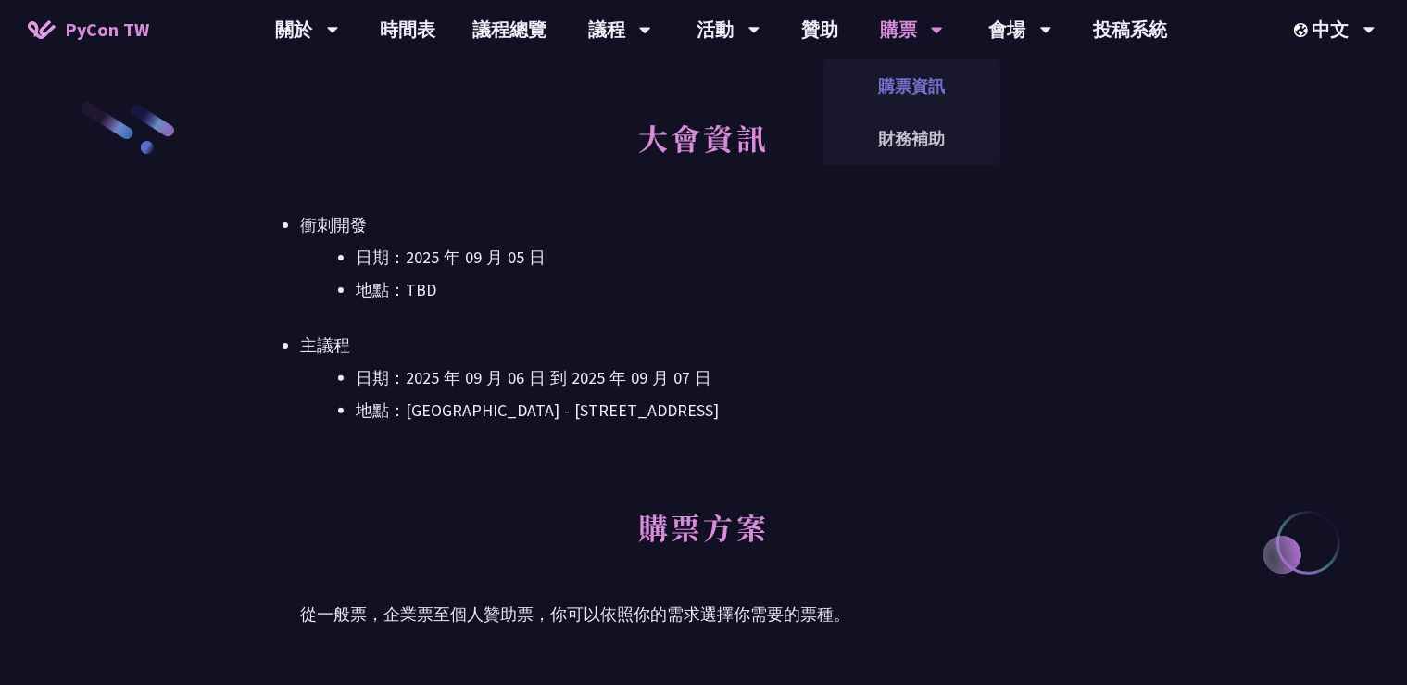
click at [918, 94] on link "購票資訊" at bounding box center [912, 86] width 178 height 44
click at [924, 76] on link "購票資訊" at bounding box center [912, 86] width 178 height 44
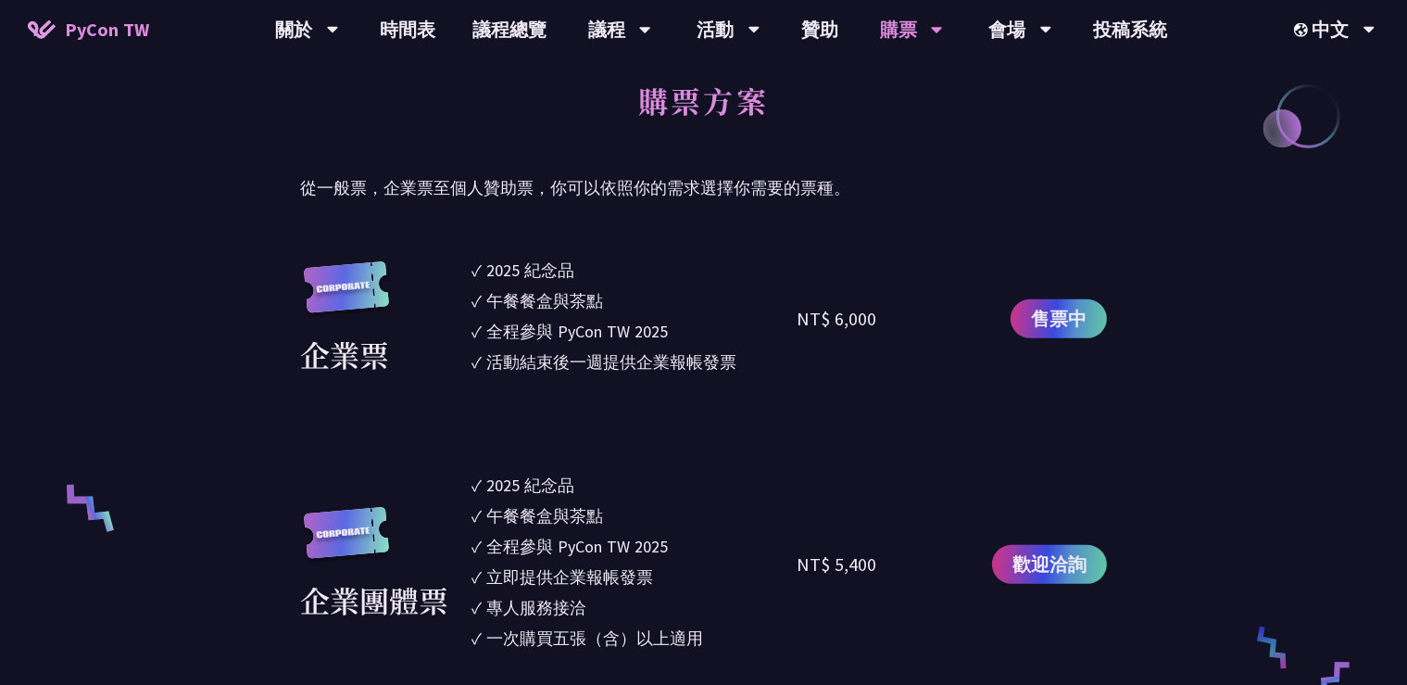
scroll to position [1023, 0]
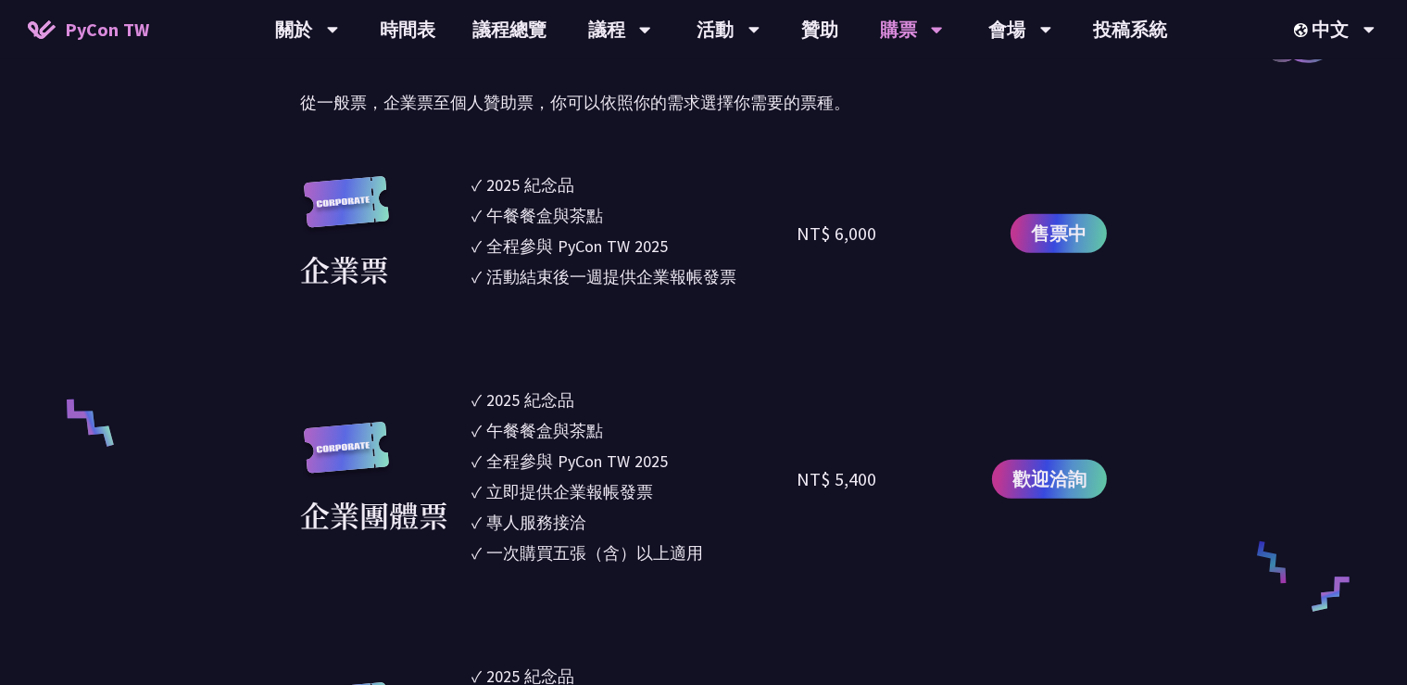
drag, startPoint x: 828, startPoint y: 241, endPoint x: 902, endPoint y: 244, distance: 74.2
click at [902, 244] on div "NT$ 6,000" at bounding box center [878, 233] width 162 height 122
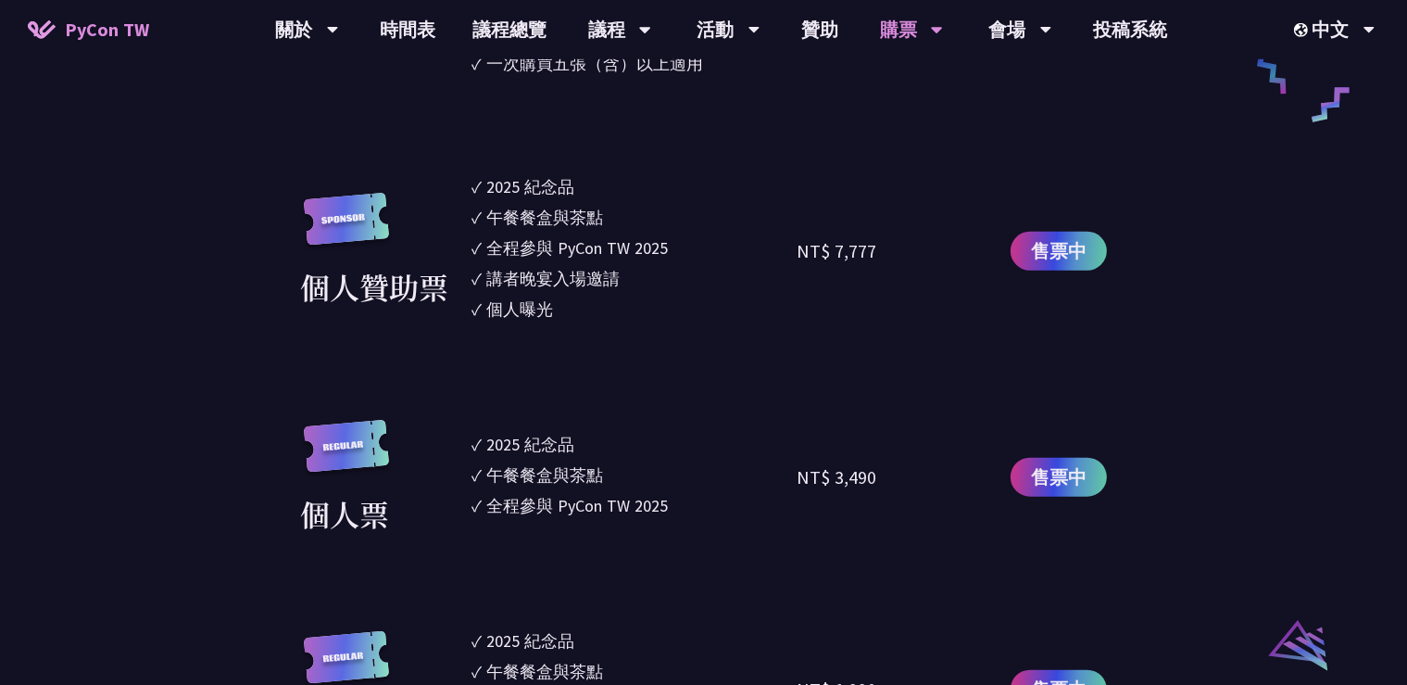
scroll to position [1534, 0]
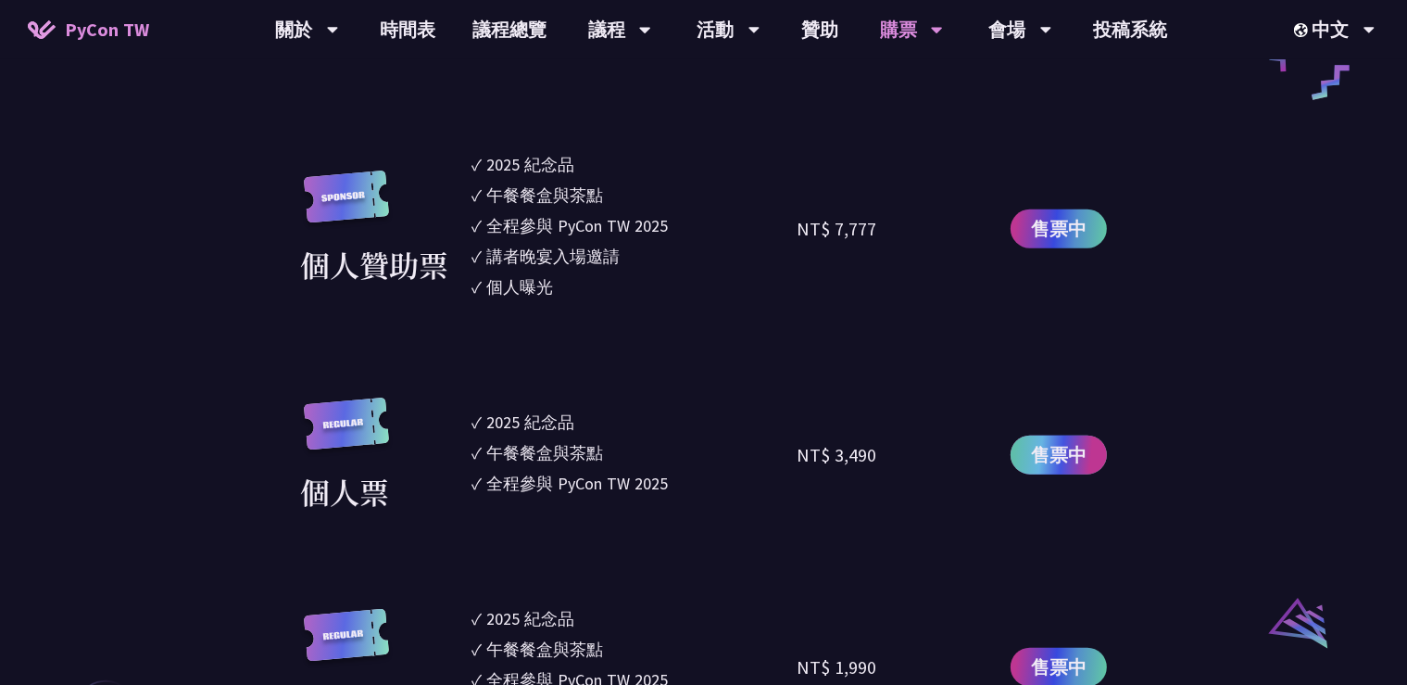
click at [1047, 469] on span "售票中" at bounding box center [1059, 455] width 56 height 28
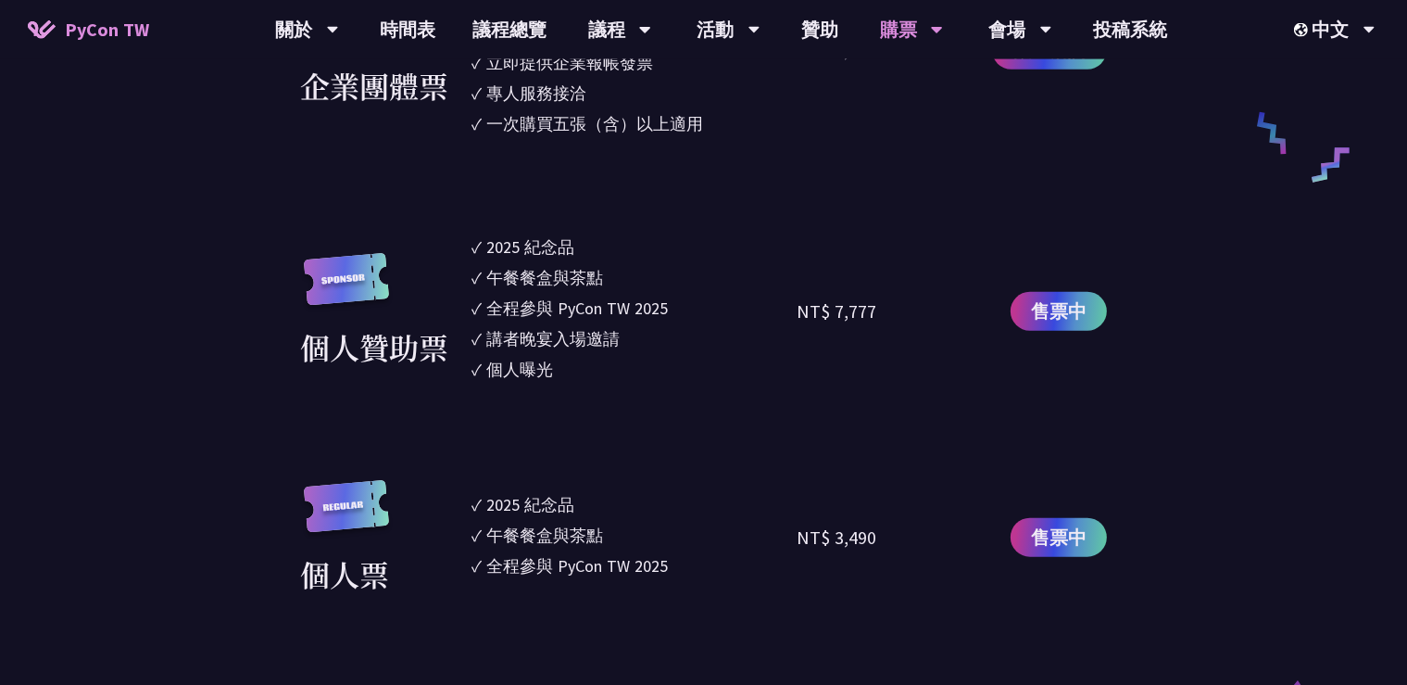
scroll to position [1364, 0]
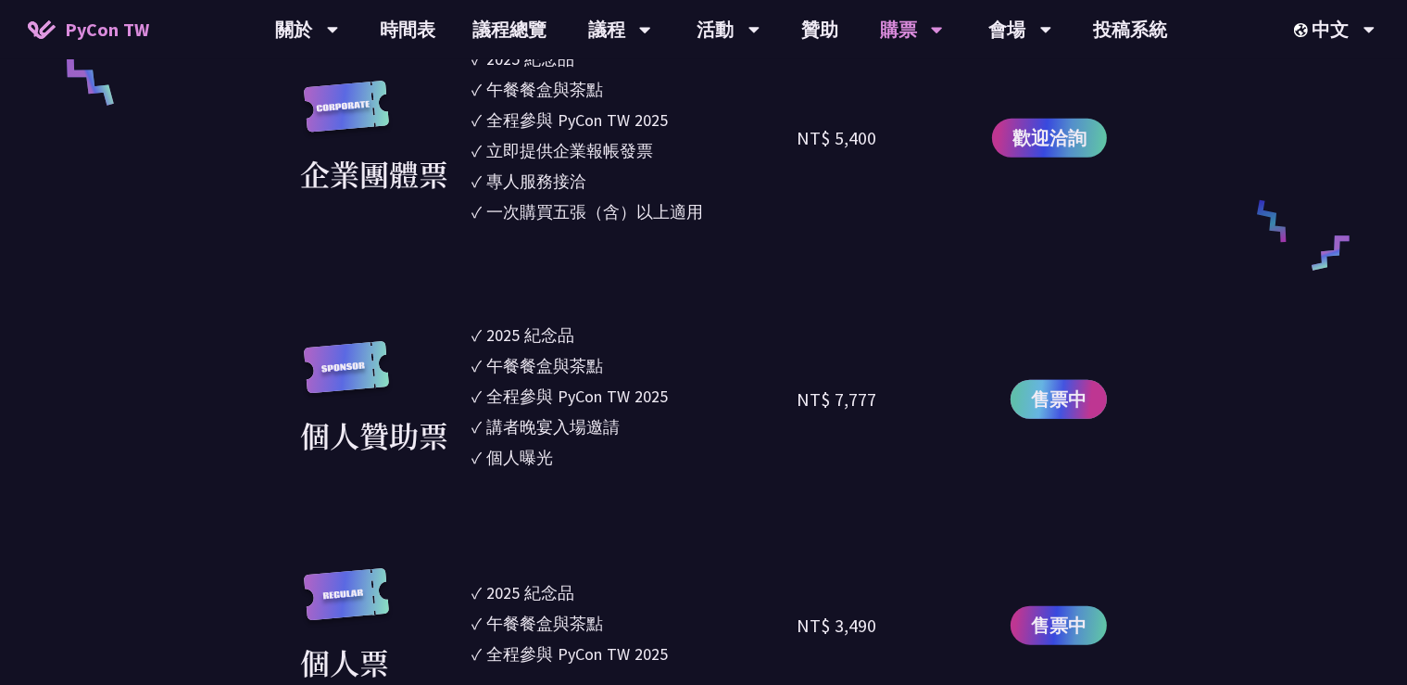
click at [1043, 413] on span "售票中" at bounding box center [1059, 399] width 56 height 28
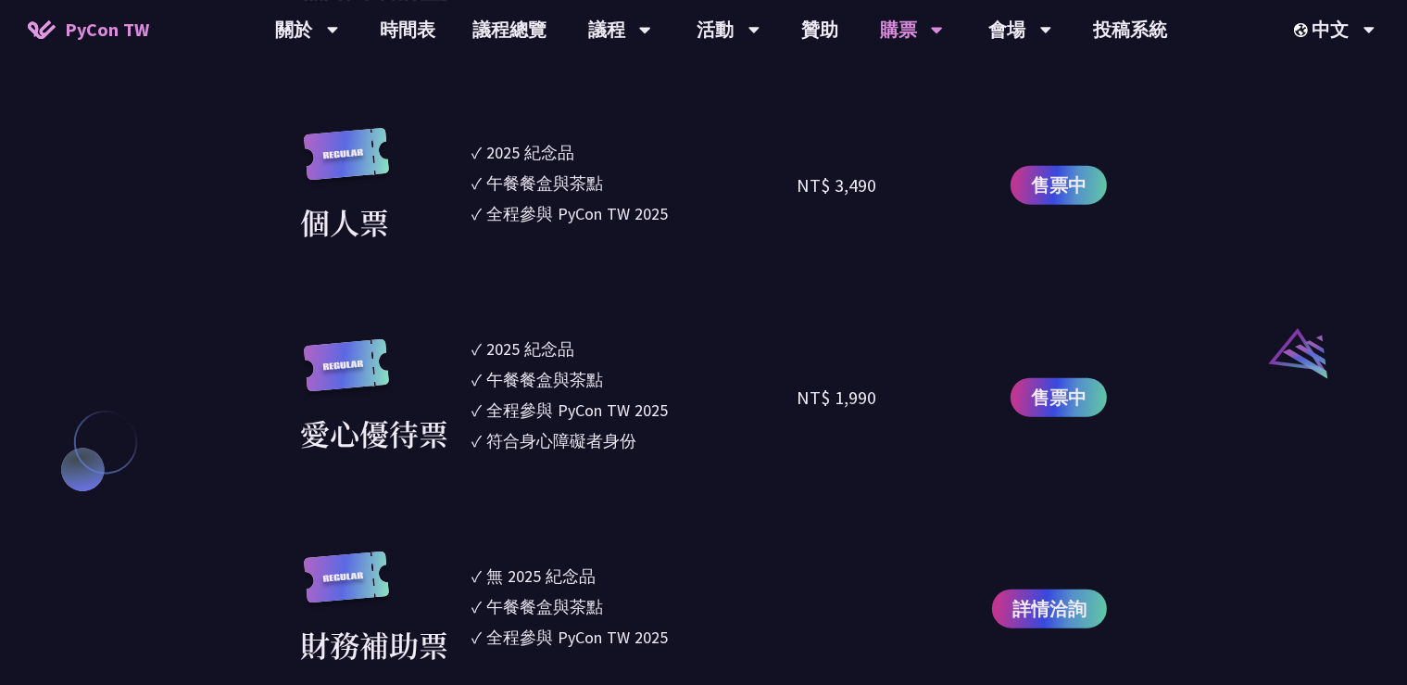
scroll to position [1875, 0]
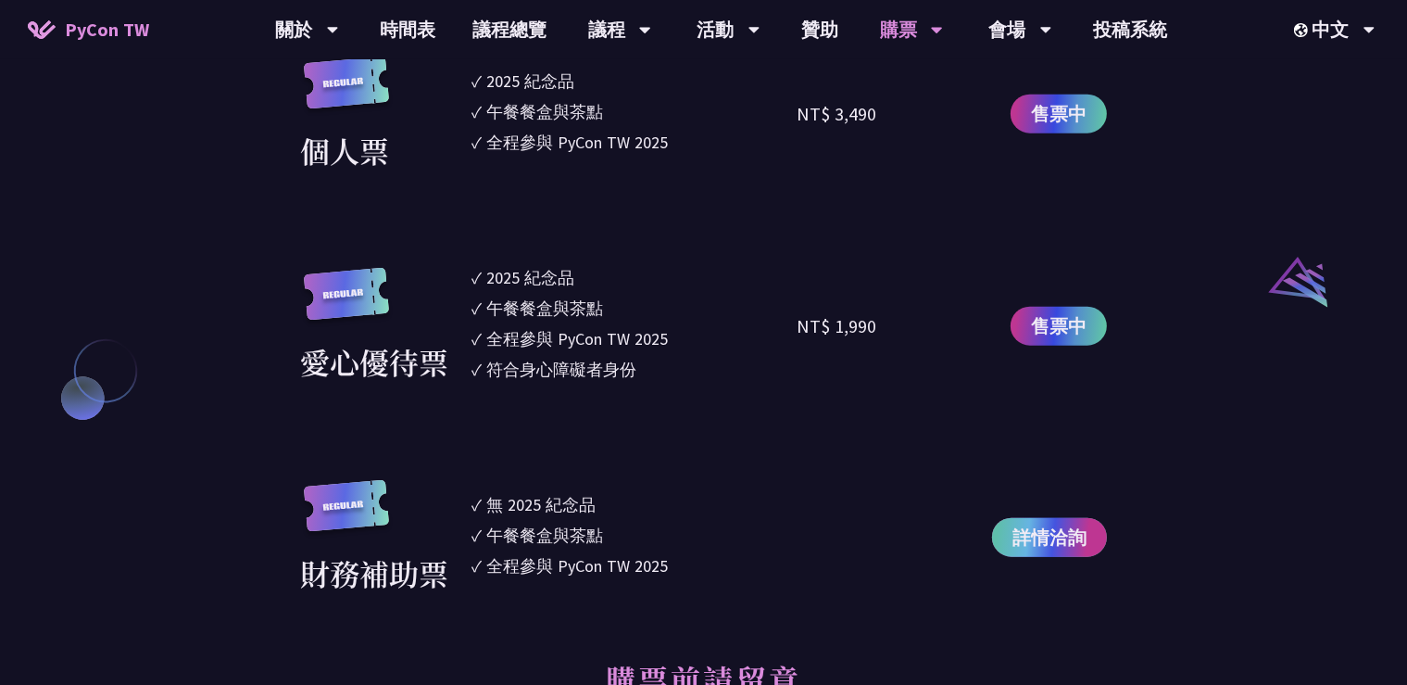
click at [1044, 542] on span "詳情洽詢" at bounding box center [1049, 537] width 74 height 28
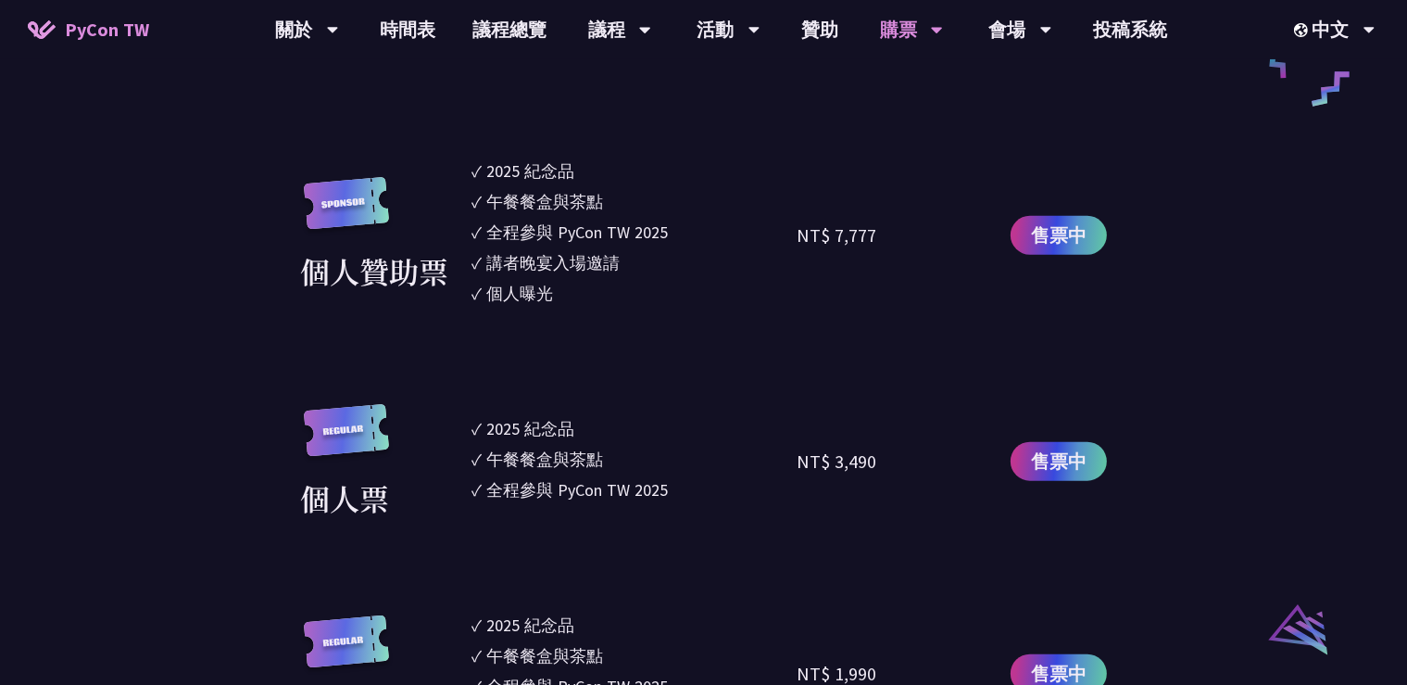
scroll to position [1534, 0]
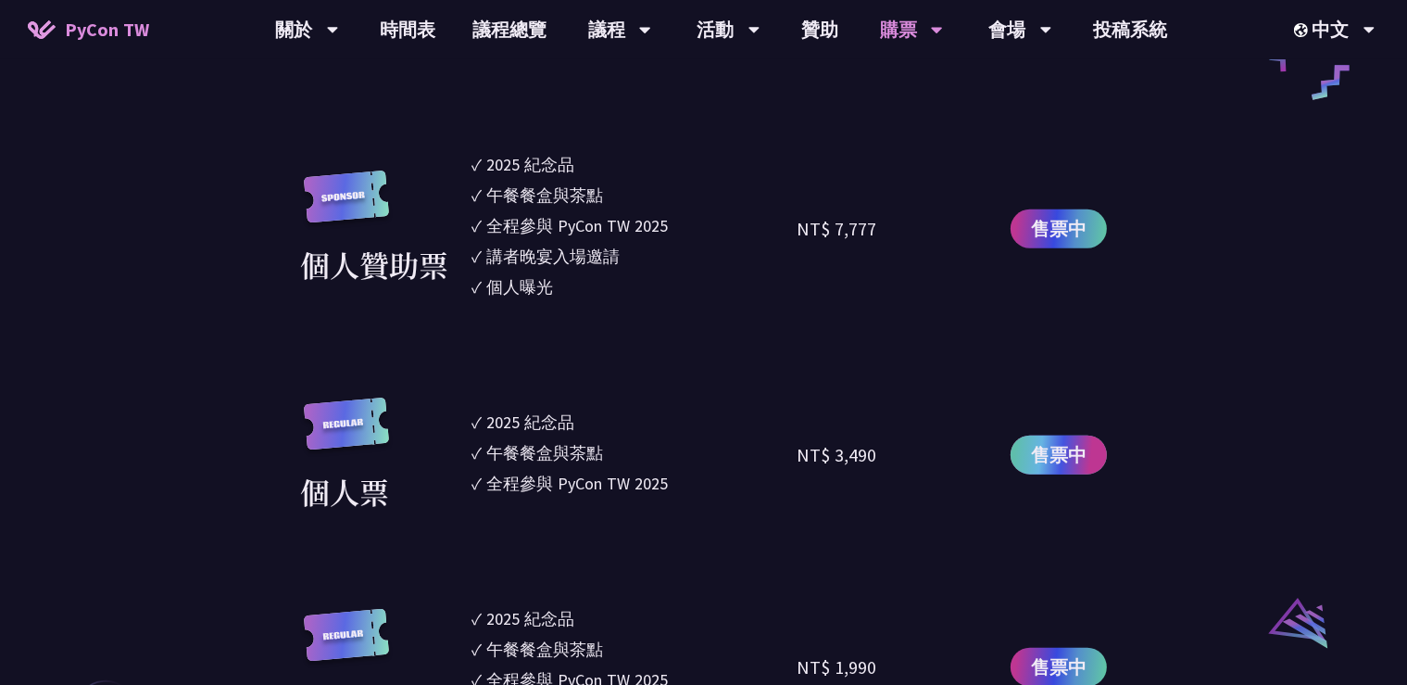
click at [1048, 465] on span "售票中" at bounding box center [1059, 455] width 56 height 28
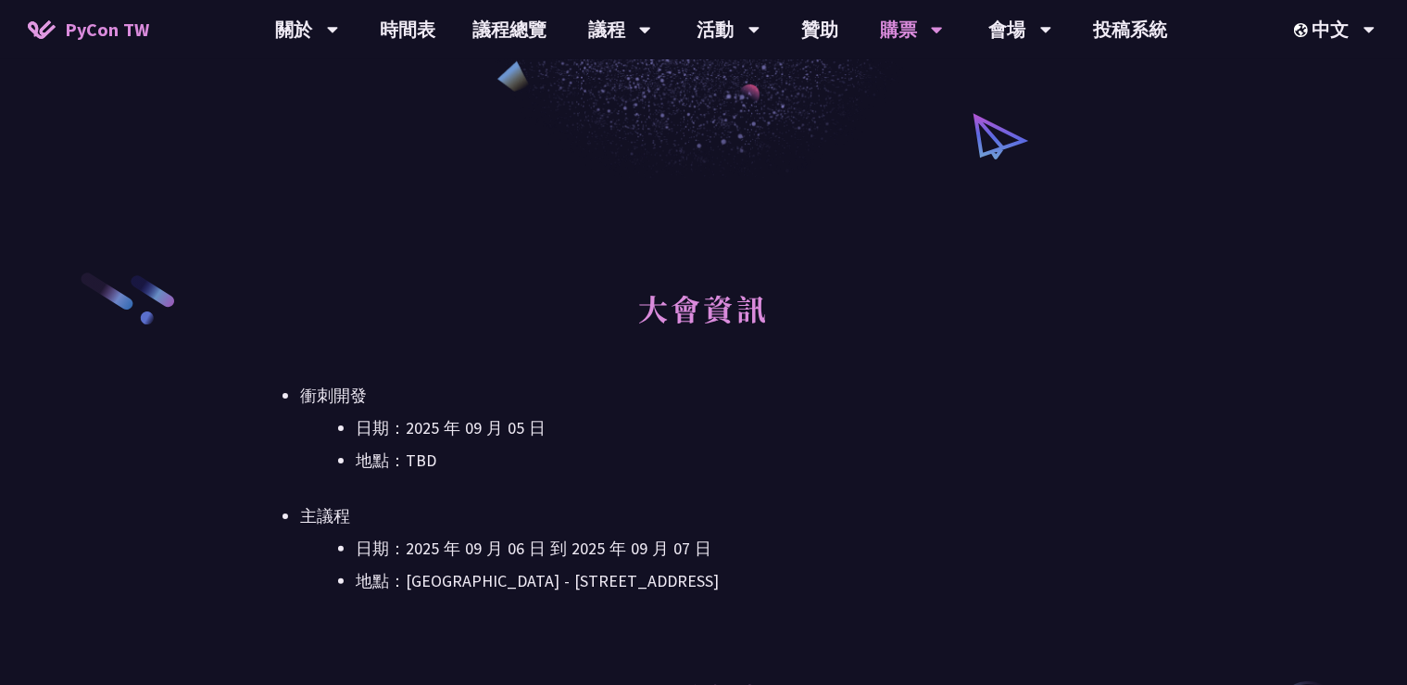
scroll to position [0, 0]
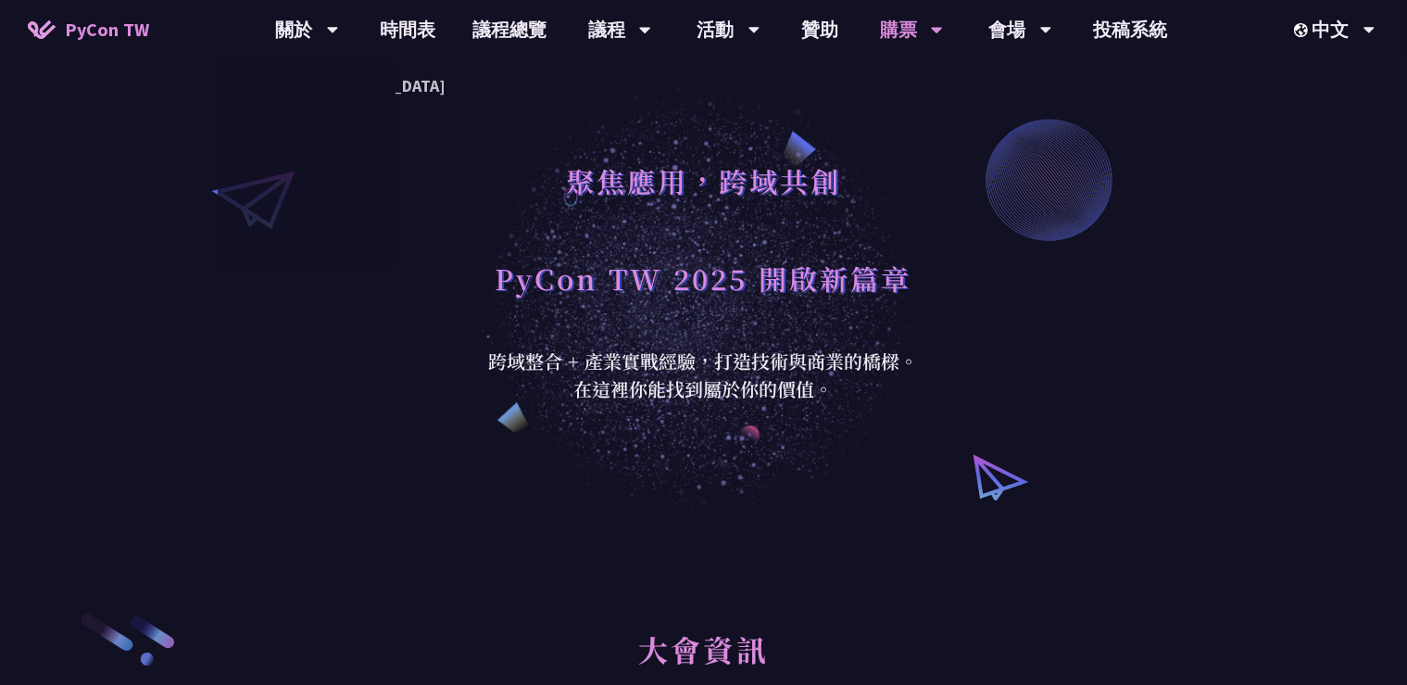
click at [148, 11] on link "PyCon TW" at bounding box center [88, 29] width 158 height 46
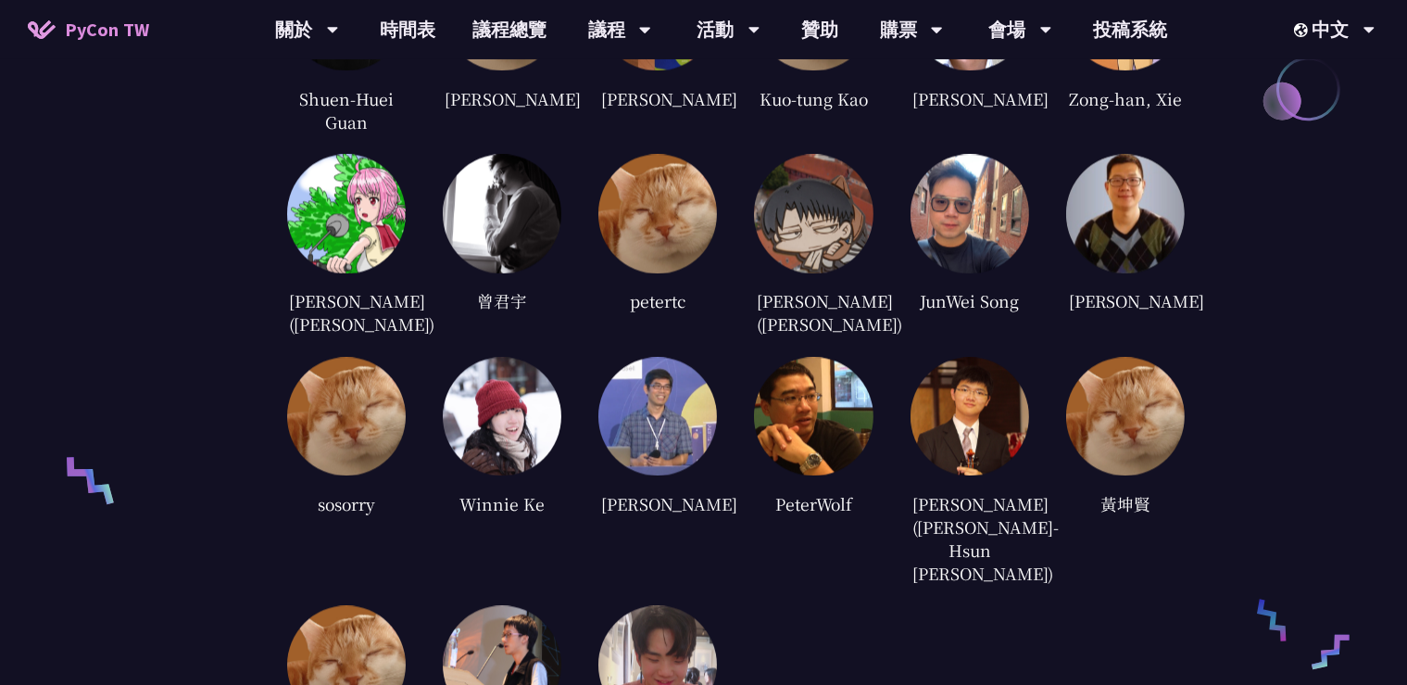
scroll to position [3920, 0]
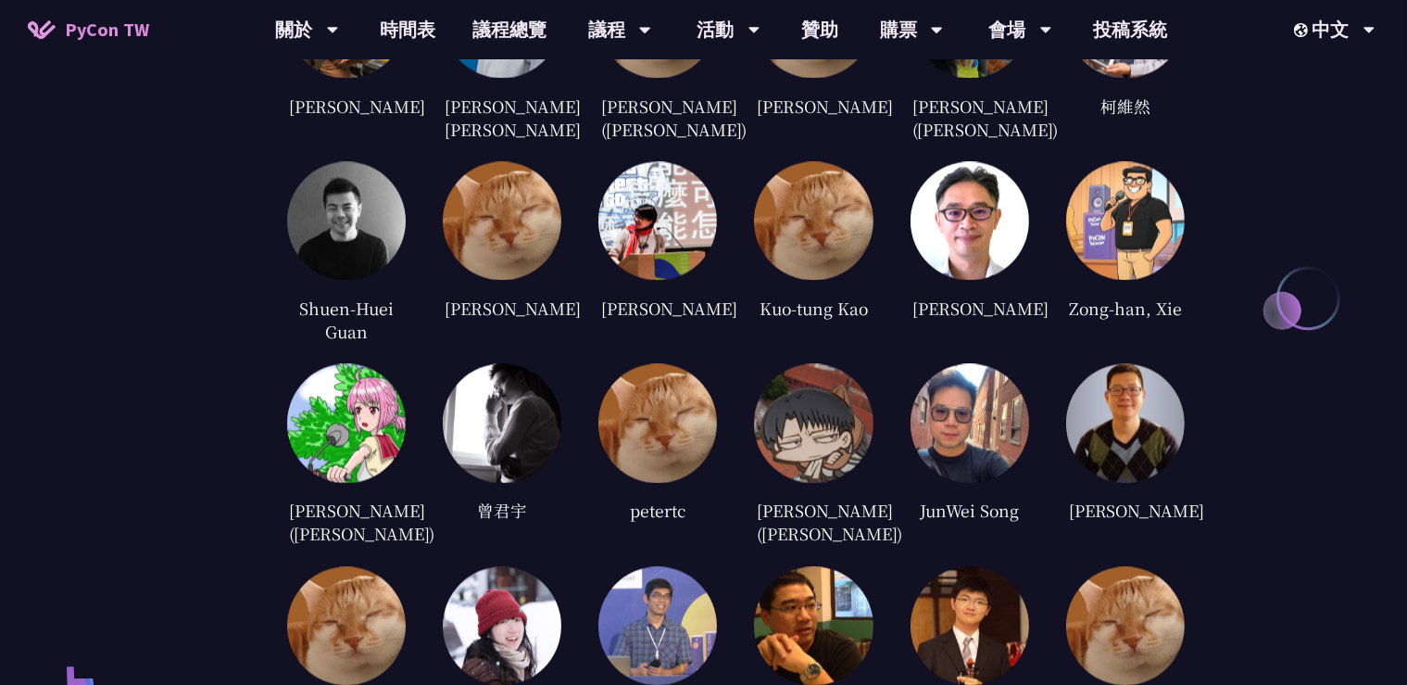
click at [366, 454] on img at bounding box center [346, 422] width 119 height 119
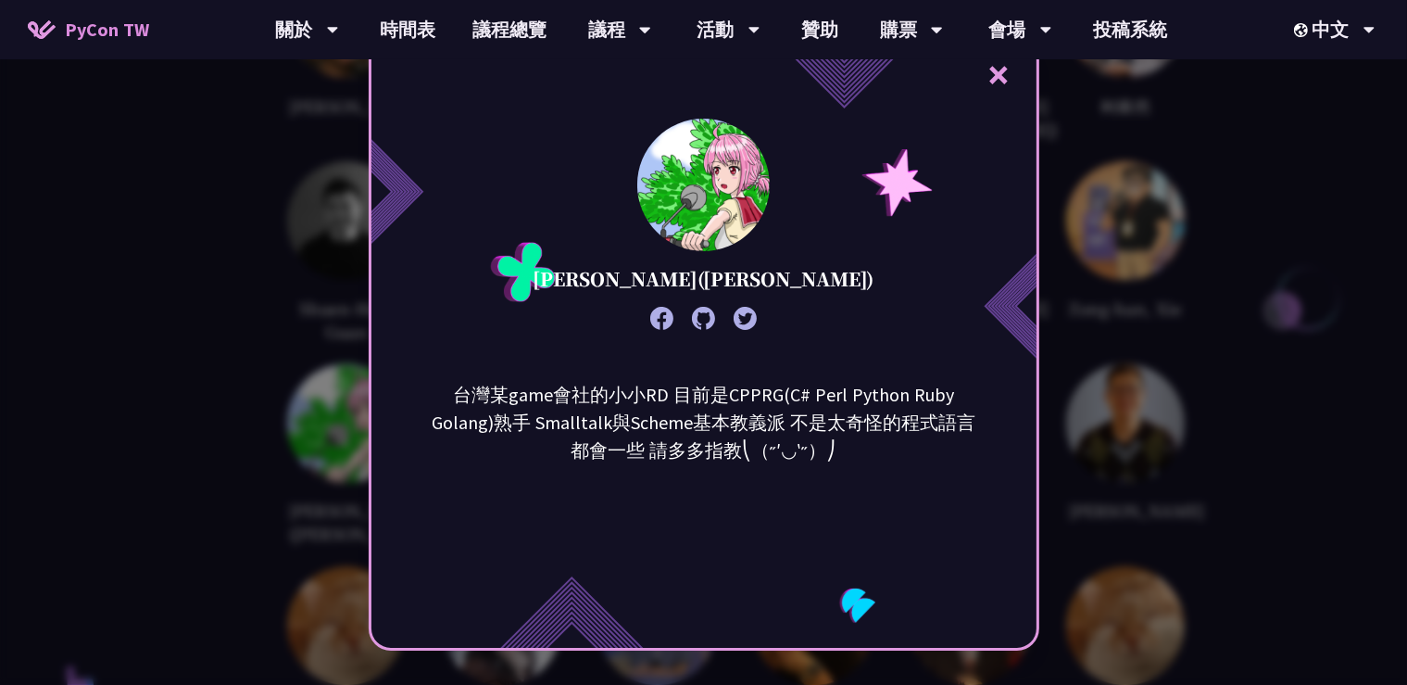
click at [159, 363] on div "× [PERSON_NAME]([PERSON_NAME]) 台灣某game會社的小小RD 目前是CPPRG(C# Perl Python Ruby Gola…" at bounding box center [703, 342] width 1407 height 685
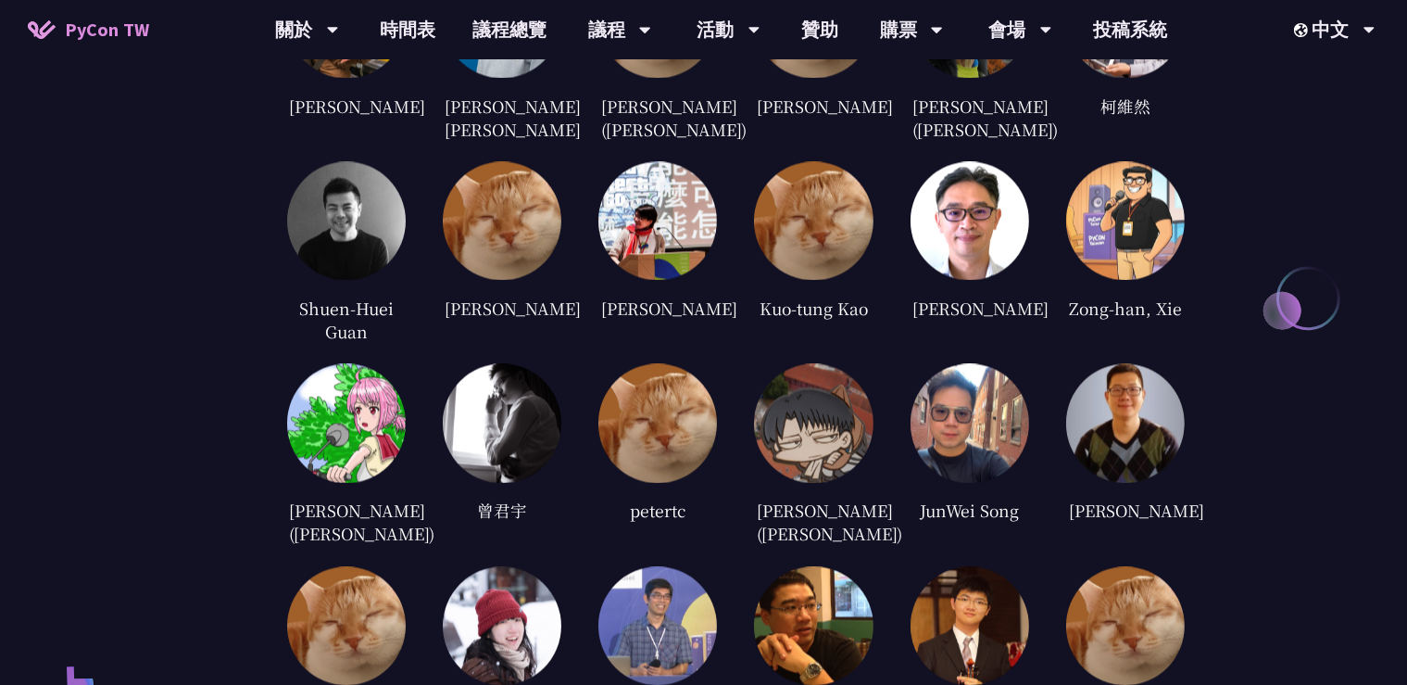
click at [335, 170] on img at bounding box center [346, 220] width 119 height 119
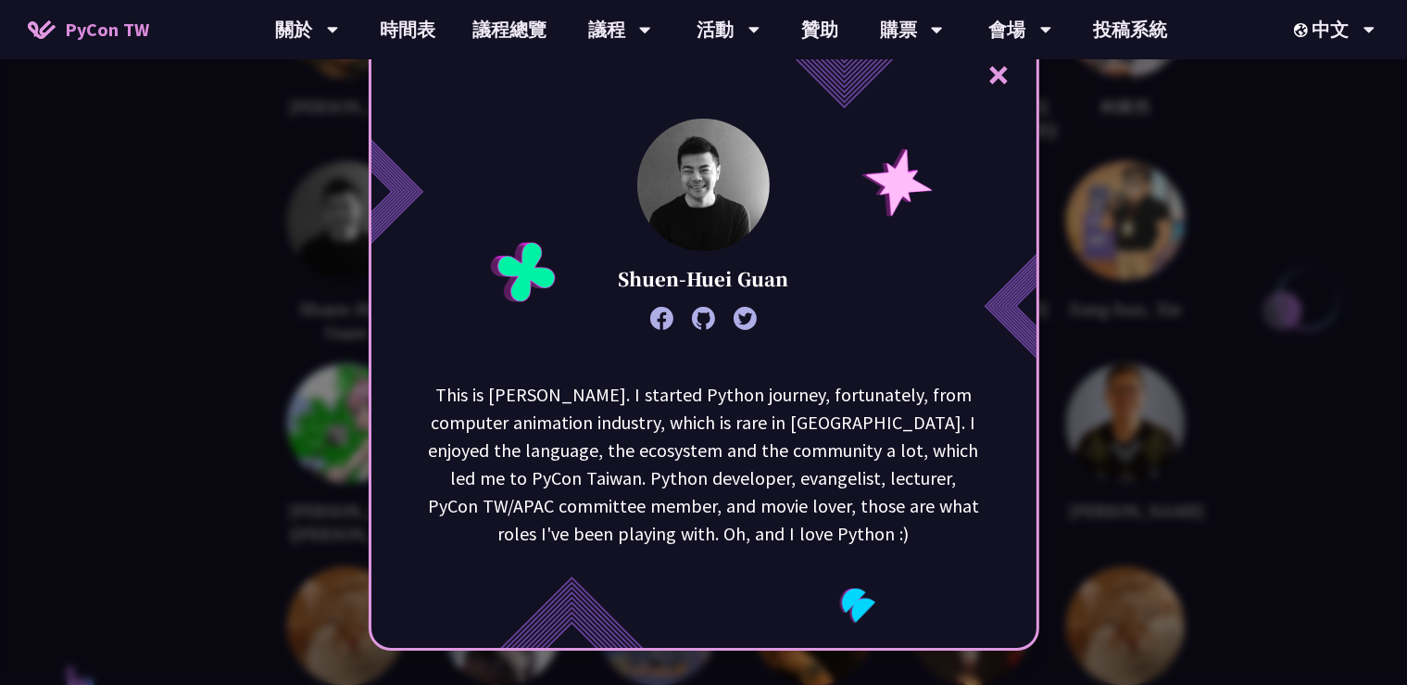
click at [270, 242] on div "× Shuen-Huei Guan This is [PERSON_NAME]. I started Python journey, fortunately,…" at bounding box center [703, 342] width 1407 height 685
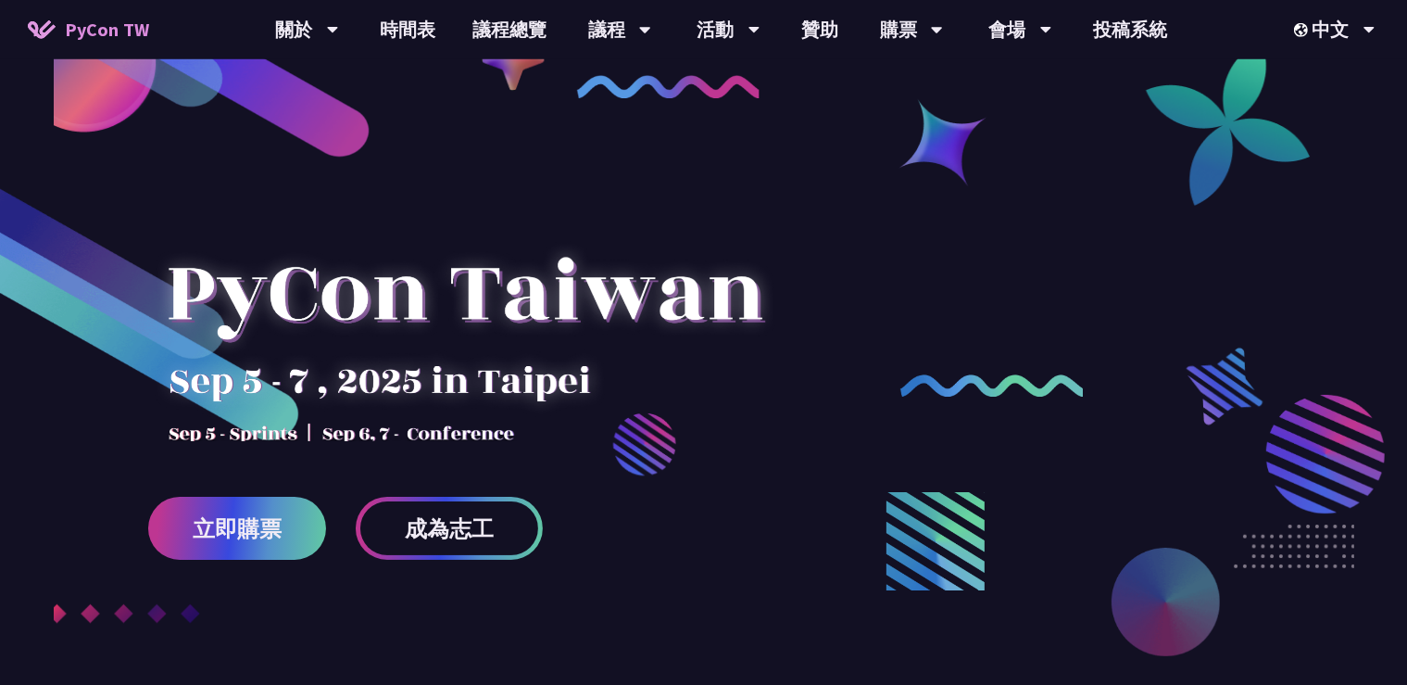
scroll to position [0, 0]
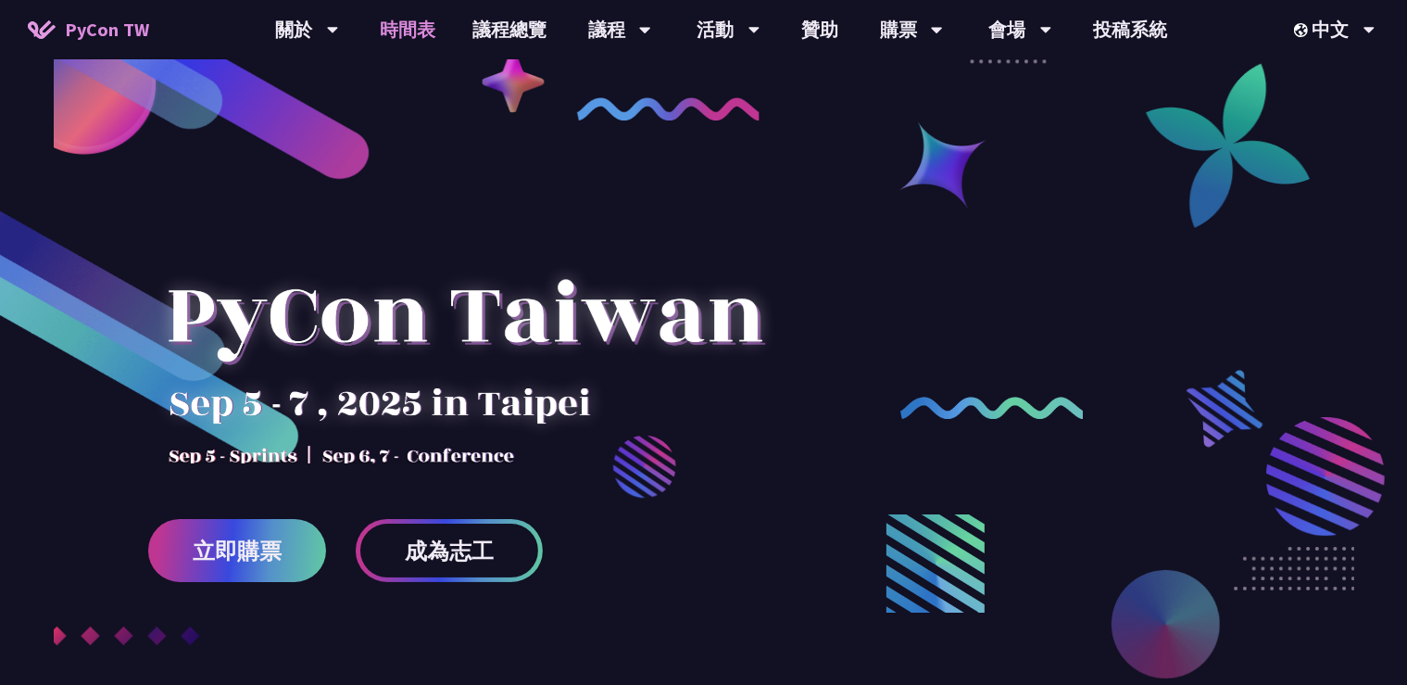
click at [418, 35] on link "時間表" at bounding box center [407, 29] width 93 height 59
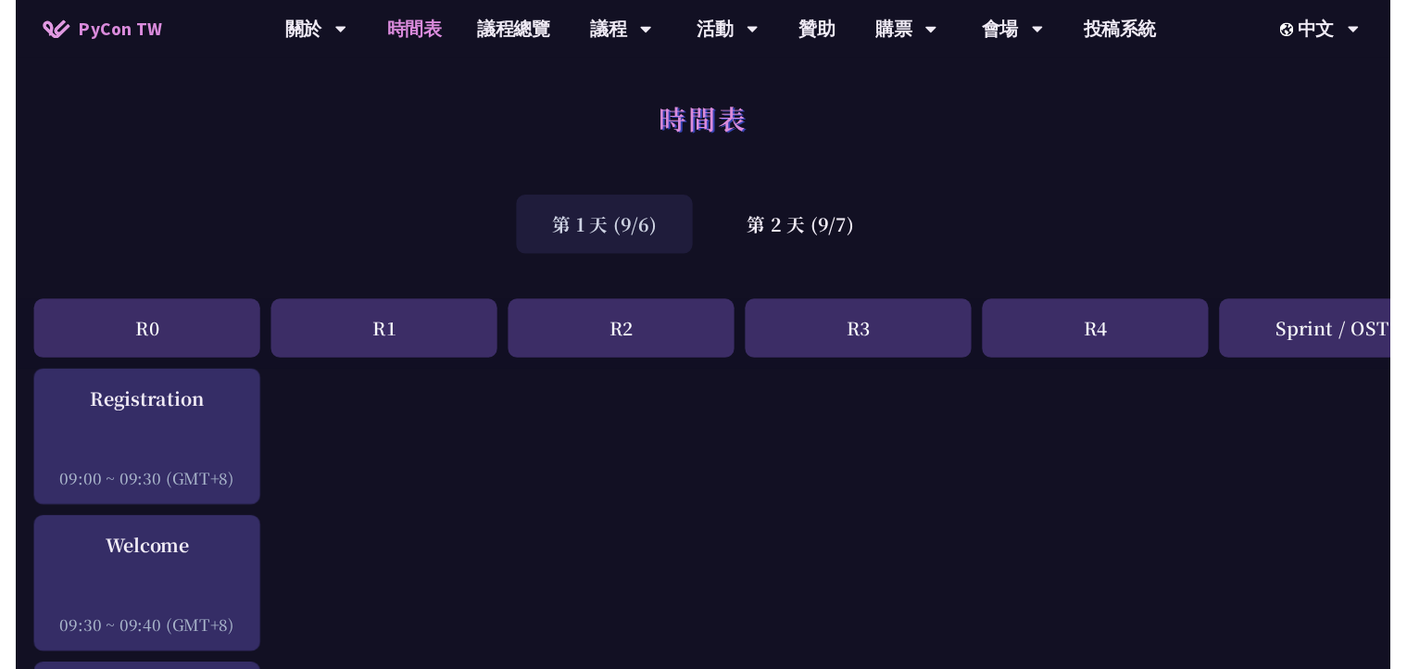
scroll to position [2216, 0]
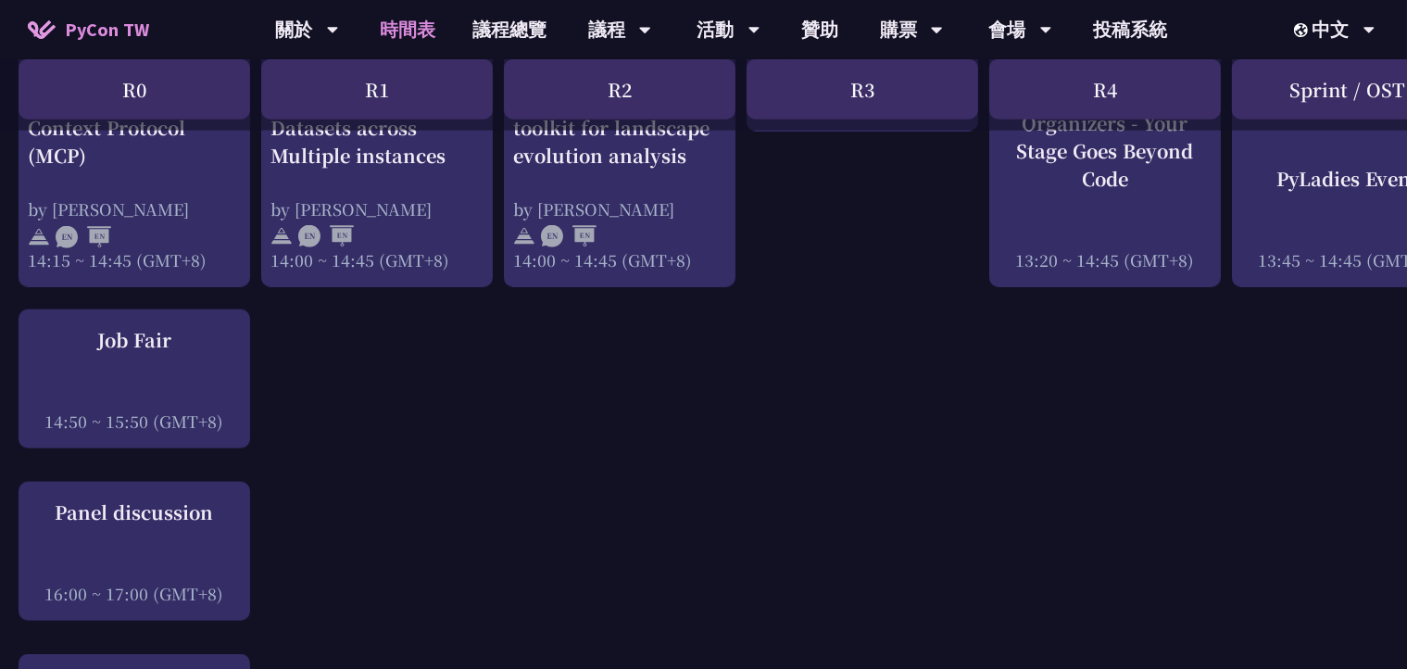
click at [91, 43] on span "PyCon TW" at bounding box center [107, 30] width 84 height 28
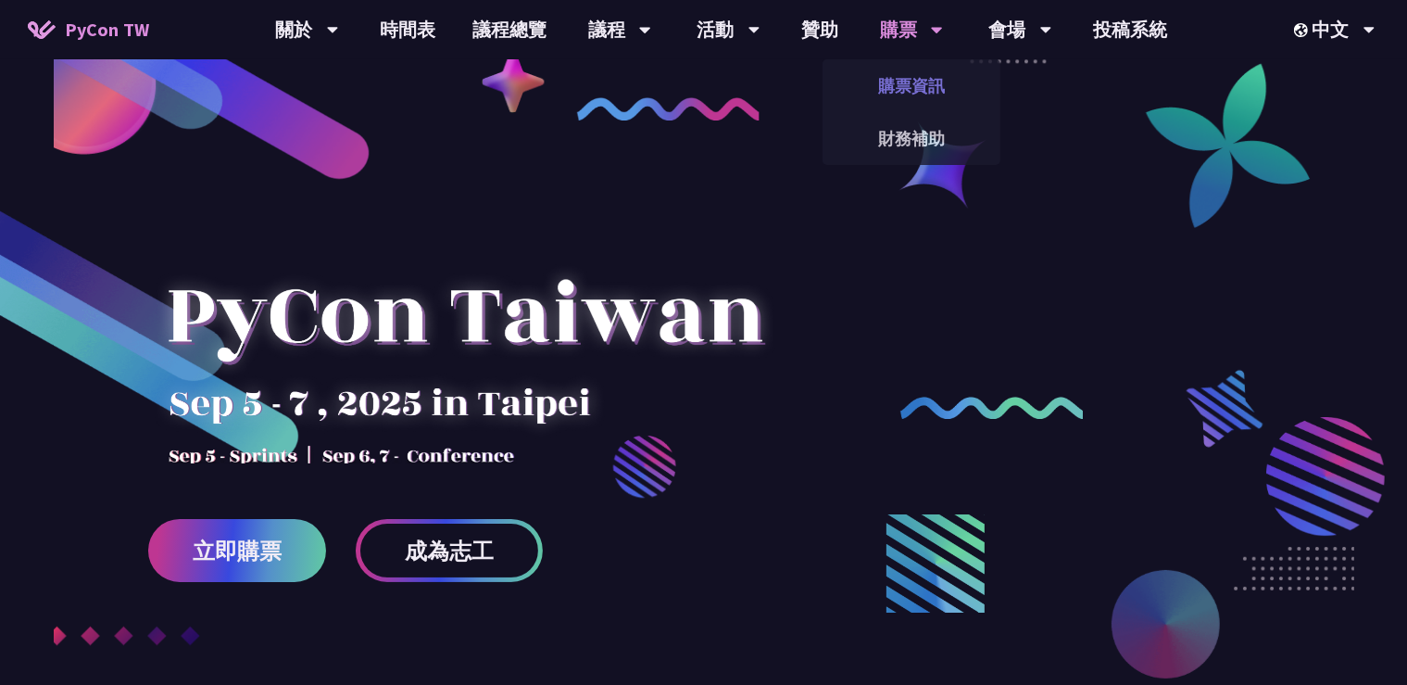
click at [912, 89] on link "購票資訊" at bounding box center [912, 86] width 178 height 44
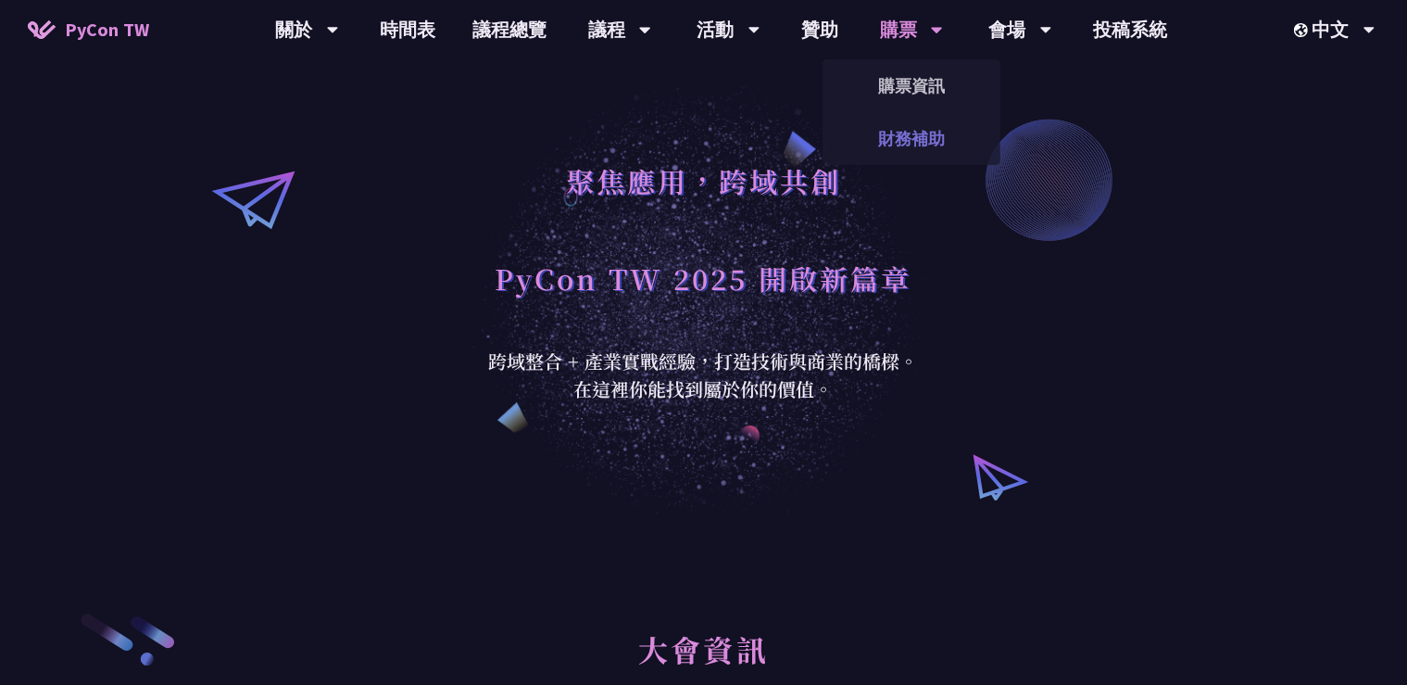
click at [911, 132] on link "財務補助" at bounding box center [912, 139] width 178 height 44
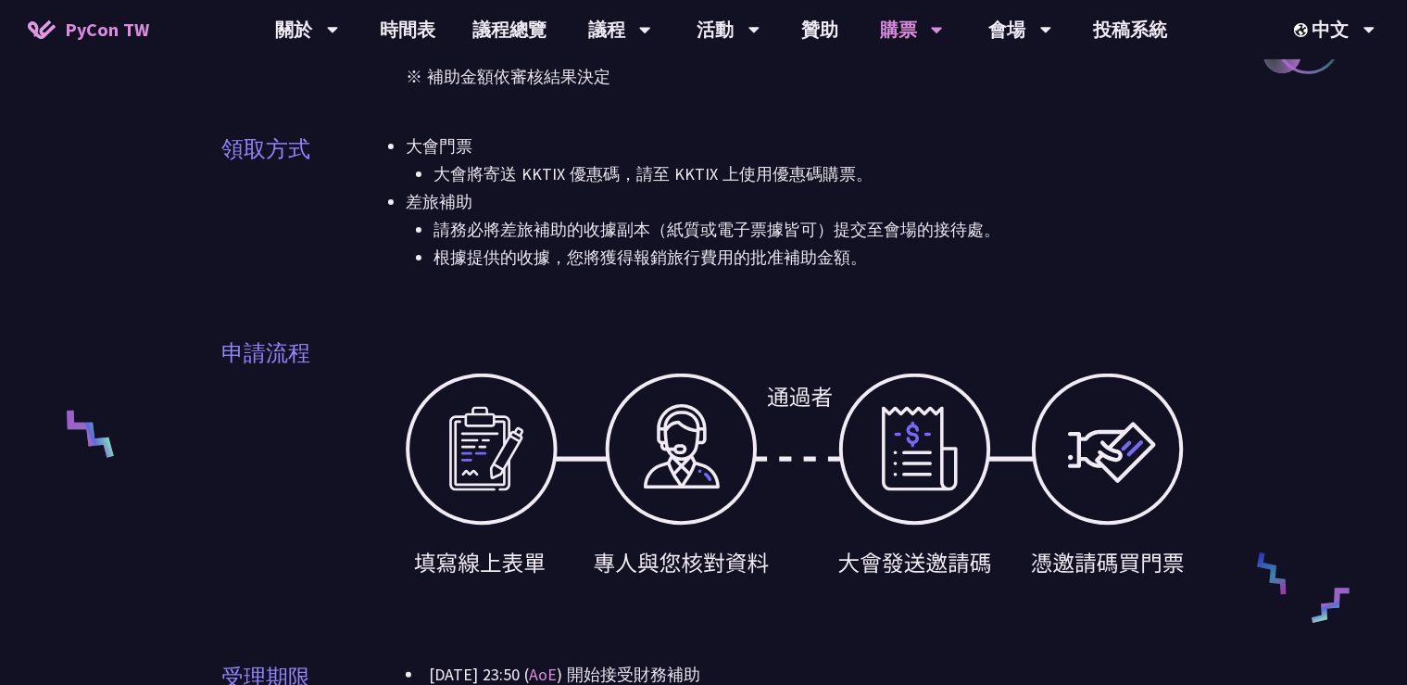
scroll to position [511, 0]
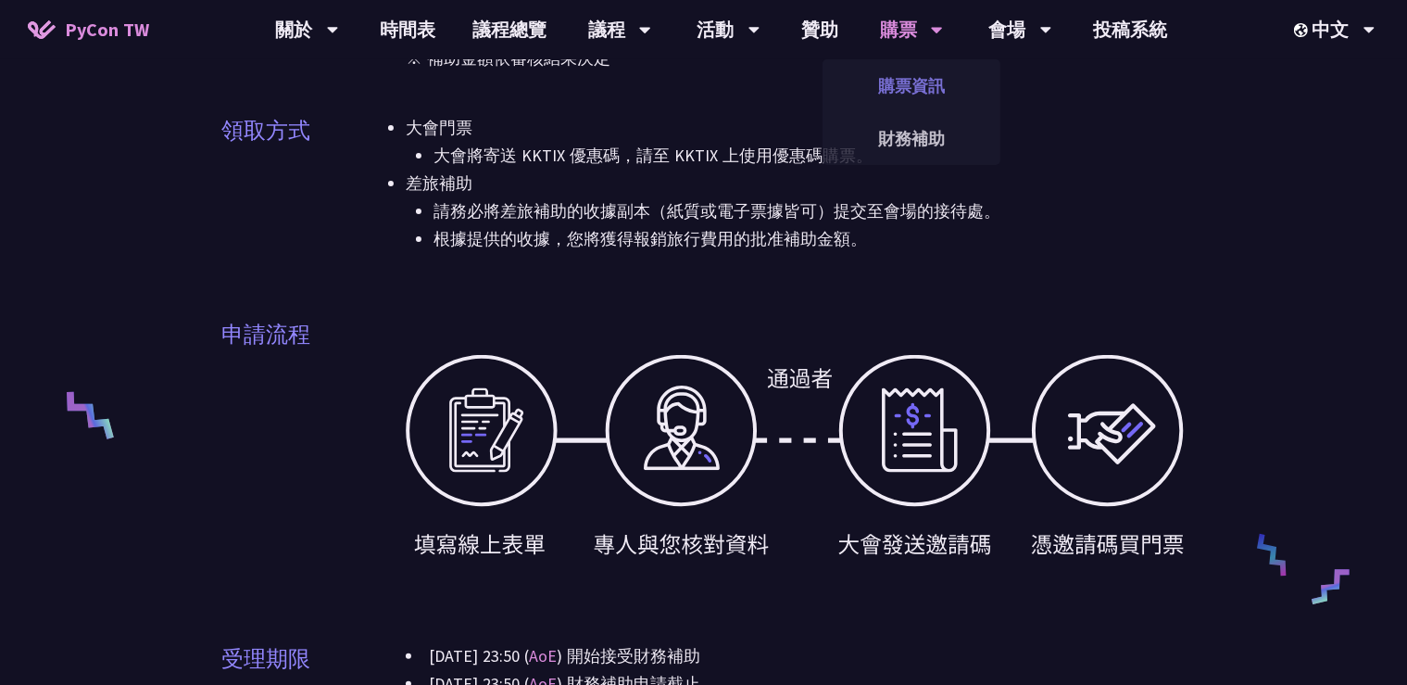
click at [901, 89] on link "購票資訊" at bounding box center [912, 86] width 178 height 44
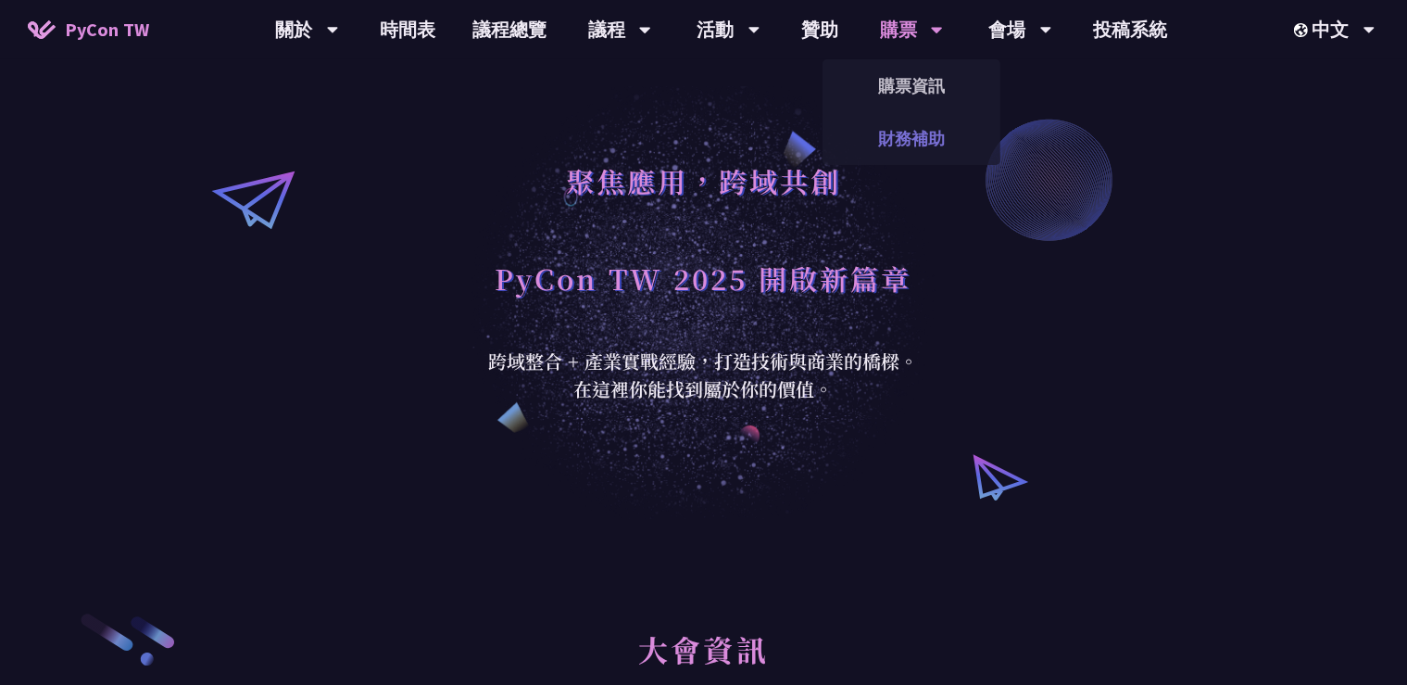
click at [896, 131] on link "財務補助" at bounding box center [912, 139] width 178 height 44
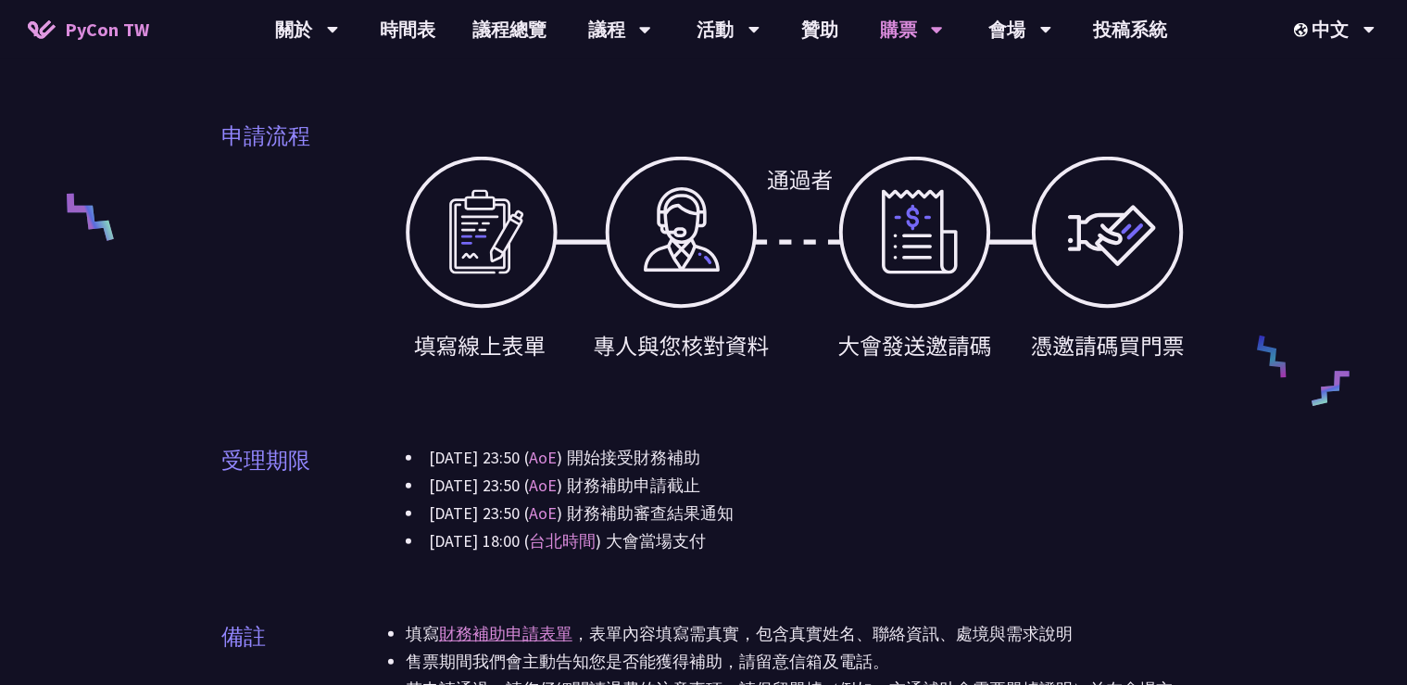
scroll to position [682, 0]
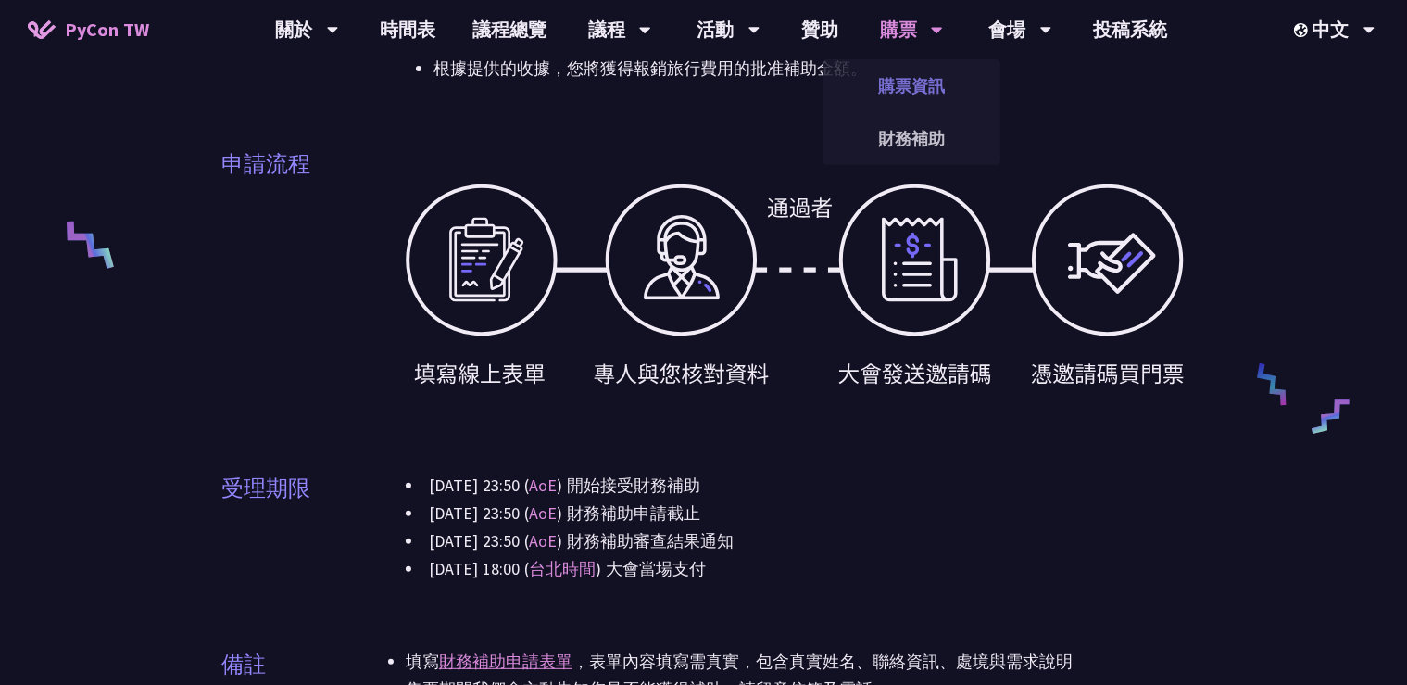
click at [932, 74] on link "購票資訊" at bounding box center [912, 86] width 178 height 44
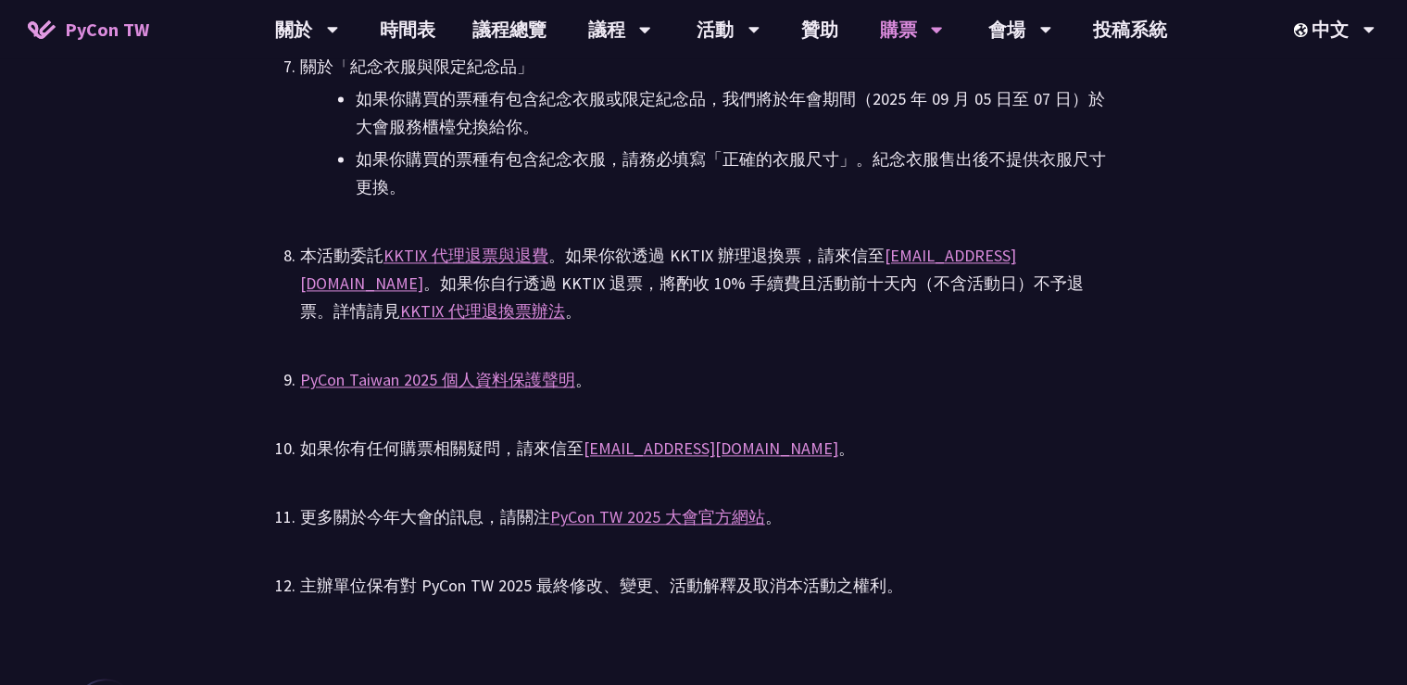
scroll to position [4091, 0]
